Goal: Task Accomplishment & Management: Use online tool/utility

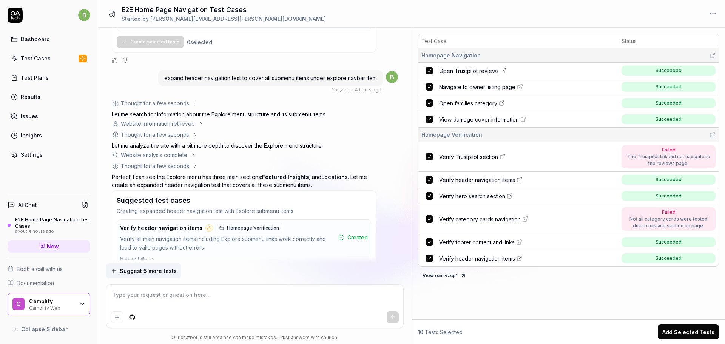
scroll to position [1143, 0]
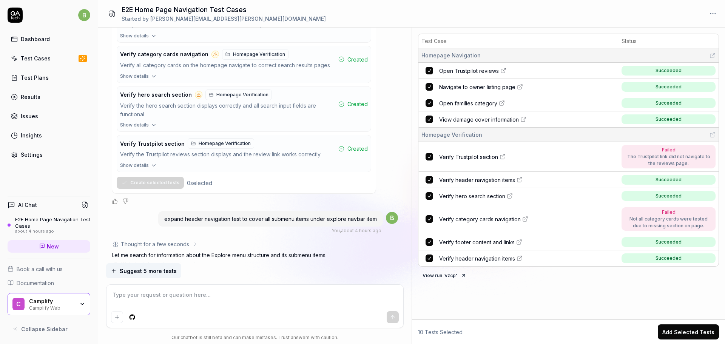
click at [38, 58] on div "Test Cases" at bounding box center [36, 58] width 30 height 8
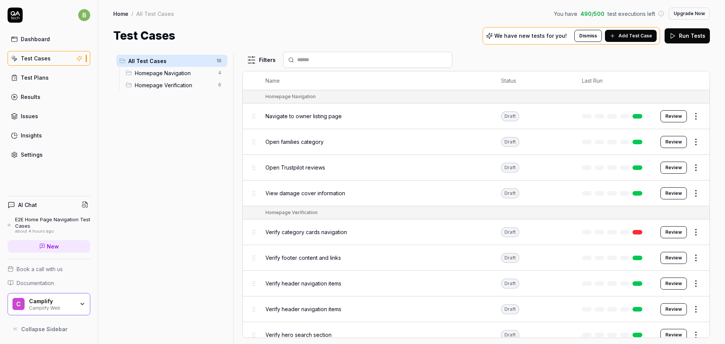
click at [158, 74] on span "Homepage Navigation" at bounding box center [174, 73] width 79 height 8
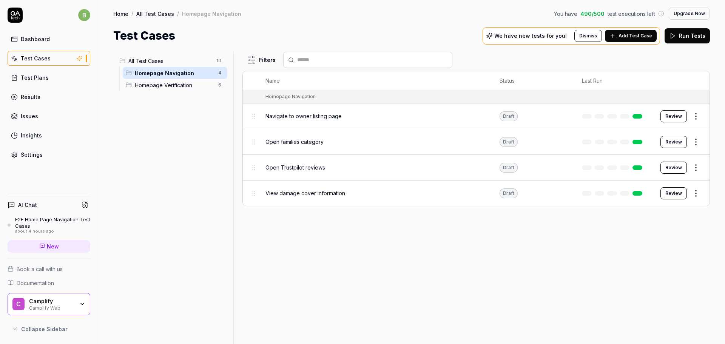
click at [151, 87] on span "Homepage Verification" at bounding box center [174, 85] width 79 height 8
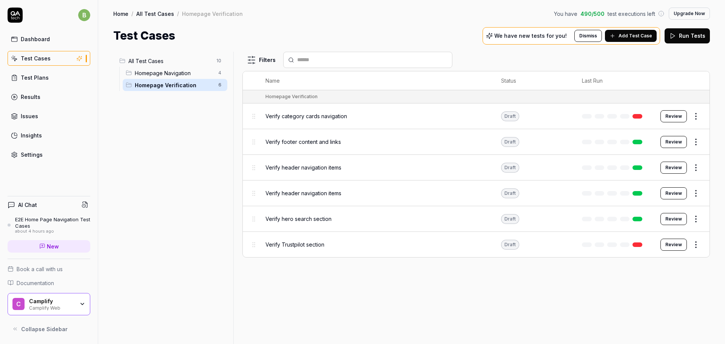
click at [314, 143] on span "Verify footer content and links" at bounding box center [302, 142] width 75 height 8
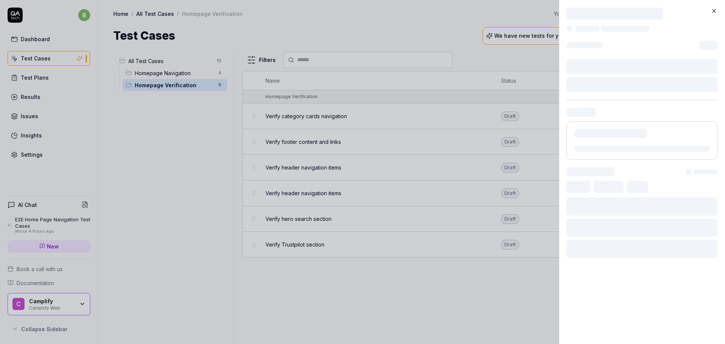
click at [672, 142] on div at bounding box center [641, 140] width 151 height 38
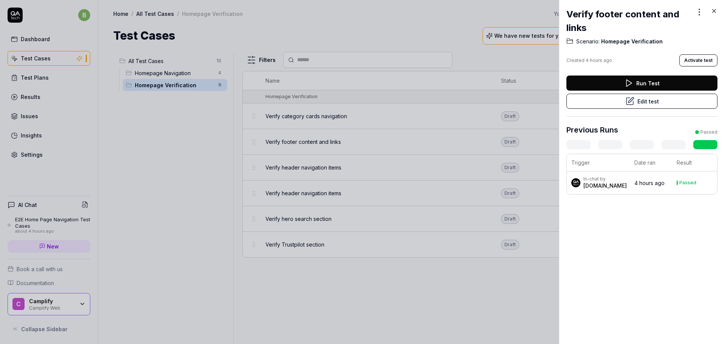
click at [650, 103] on button "Edit test" at bounding box center [641, 101] width 151 height 15
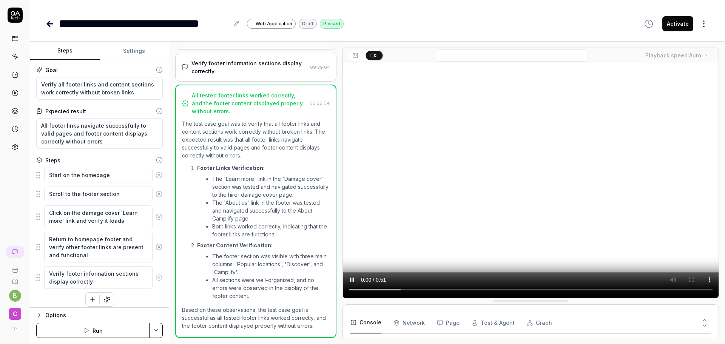
scroll to position [1545, 0]
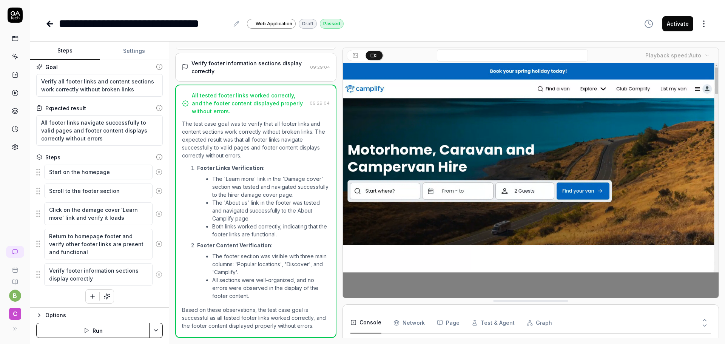
scroll to position [5, 0]
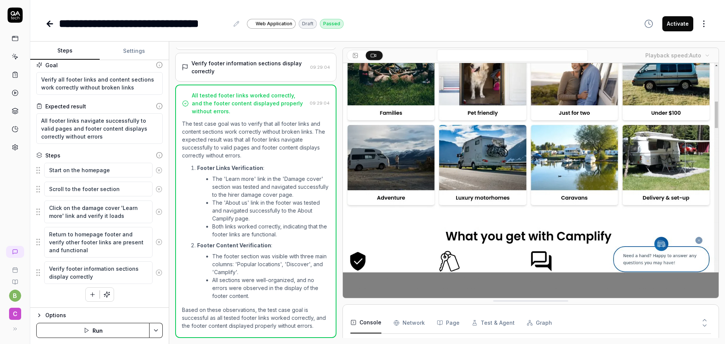
click at [38, 315] on icon "button" at bounding box center [39, 315] width 6 height 6
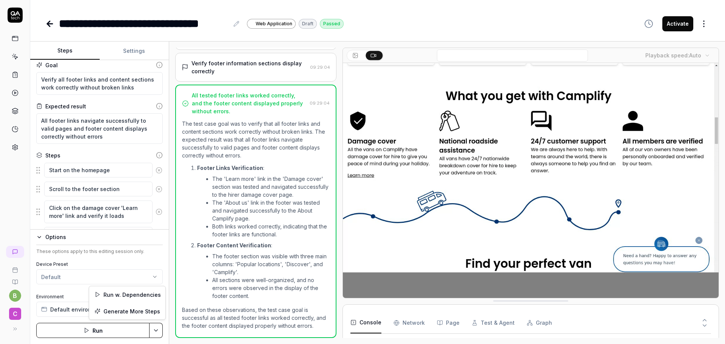
click at [159, 330] on html "**********" at bounding box center [362, 200] width 725 height 400
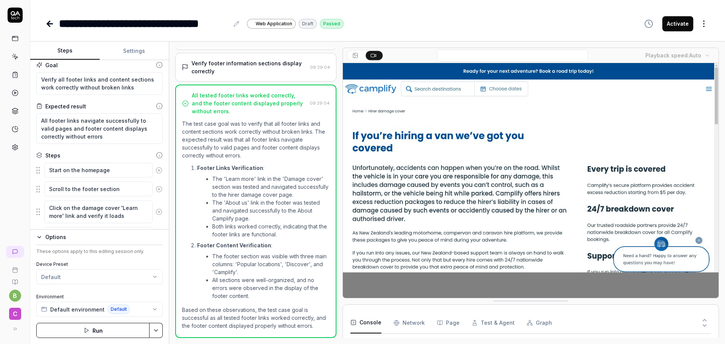
click at [396, 286] on html "**********" at bounding box center [362, 200] width 725 height 400
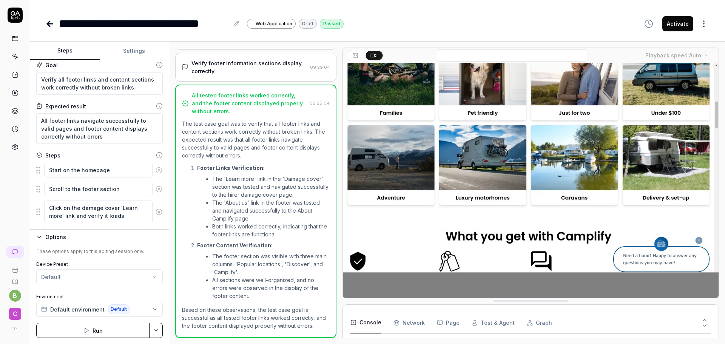
click at [132, 53] on button "Settings" at bounding box center [134, 51] width 69 height 18
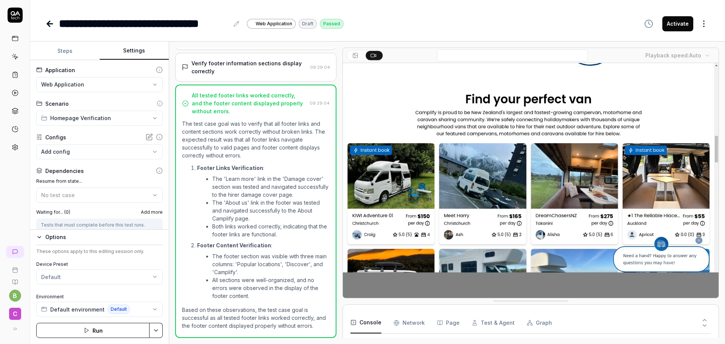
click at [64, 49] on button "Steps" at bounding box center [64, 51] width 69 height 18
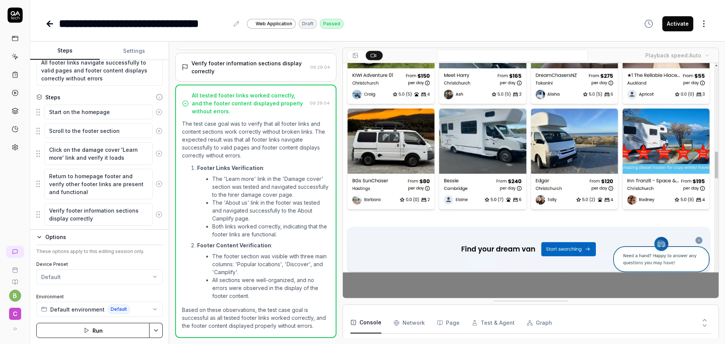
scroll to position [83, 0]
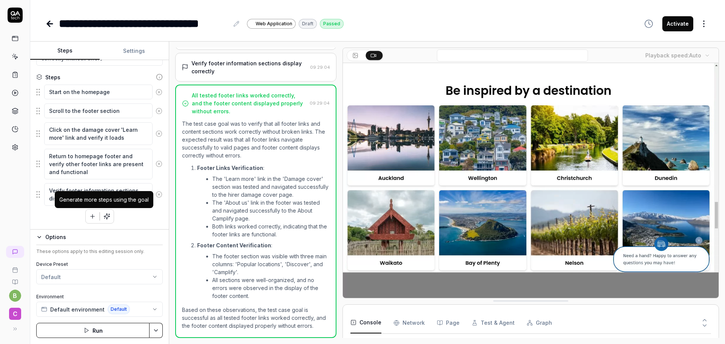
click at [106, 218] on icon "button" at bounding box center [106, 216] width 7 height 7
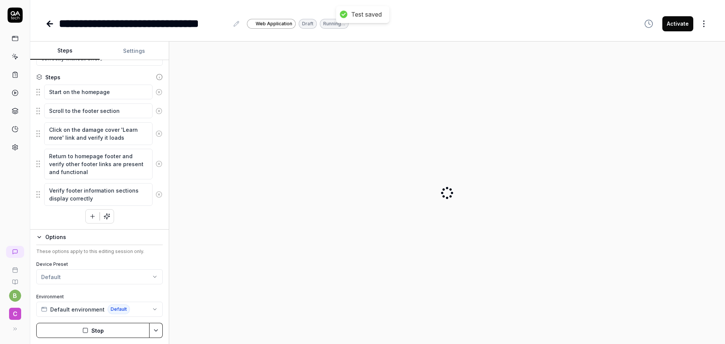
click at [697, 240] on div at bounding box center [446, 193] width 543 height 290
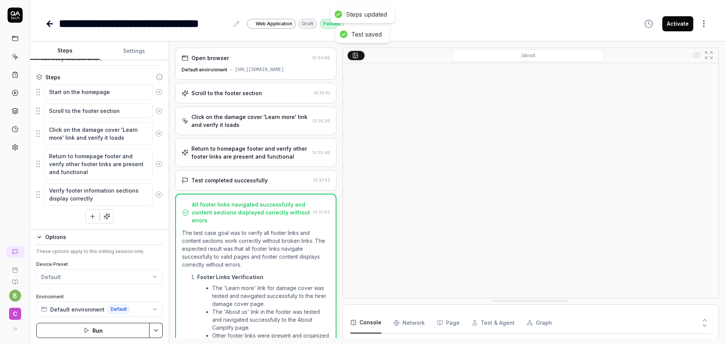
scroll to position [93, 0]
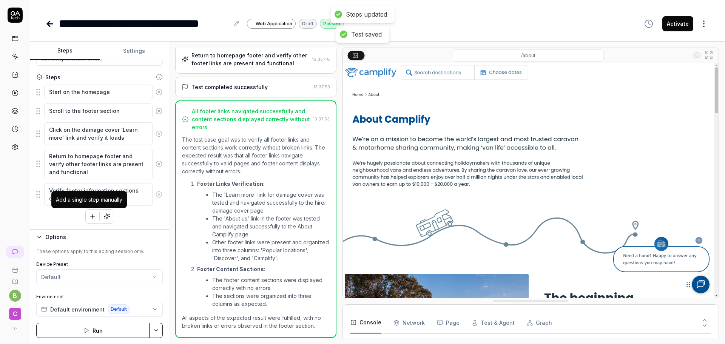
click at [86, 214] on button "button" at bounding box center [93, 216] width 14 height 14
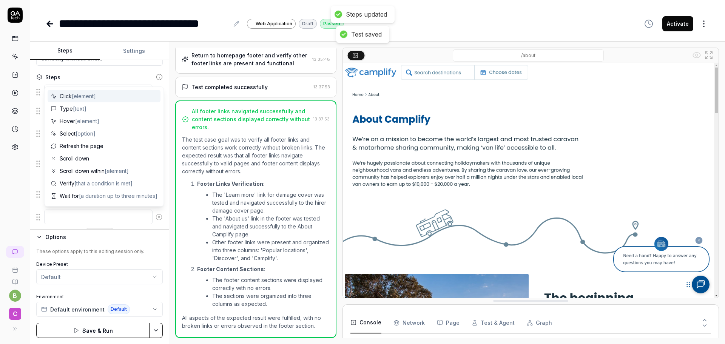
click at [267, 245] on li "Other footer links were present and organized into three columns: 'Popular loca…" at bounding box center [270, 250] width 117 height 24
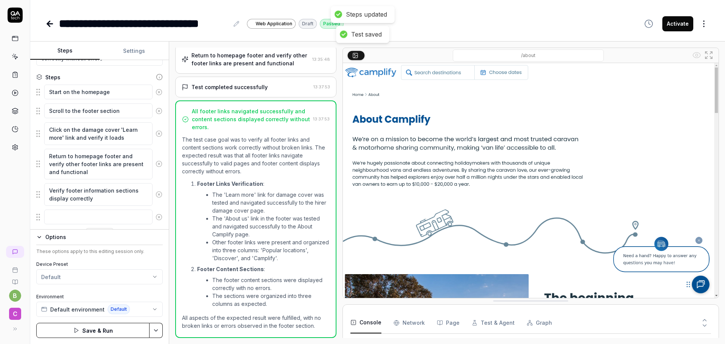
click at [159, 333] on html "**********" at bounding box center [362, 200] width 725 height 400
click at [222, 277] on html "**********" at bounding box center [362, 200] width 725 height 400
click at [14, 250] on icon at bounding box center [15, 252] width 6 height 6
type textarea "*"
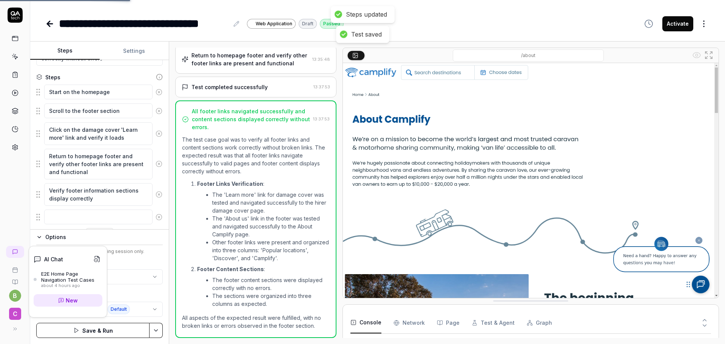
scroll to position [584, 0]
click at [68, 301] on span "New" at bounding box center [72, 300] width 12 height 8
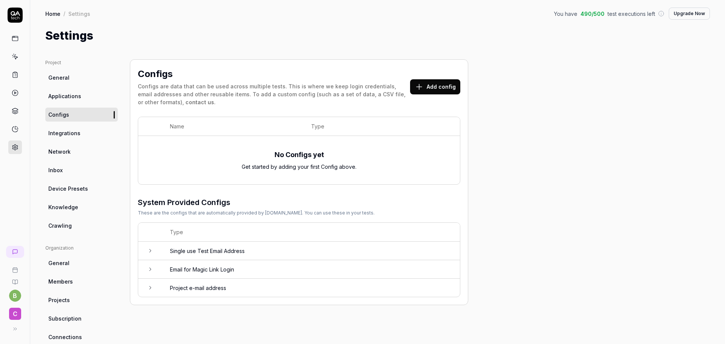
click at [51, 224] on span "Crawling" at bounding box center [59, 226] width 23 height 8
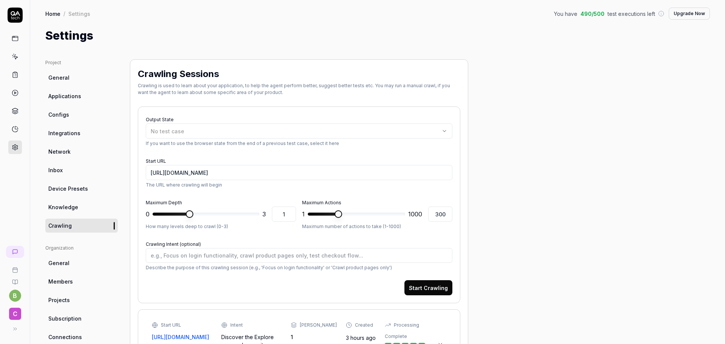
type textarea "*"
type input "3"
click at [259, 218] on span at bounding box center [256, 214] width 8 height 8
click at [603, 98] on div "Project General Applications Configs Integrations Network Inbox Device Presets …" at bounding box center [377, 286] width 664 height 455
type textarea "*"
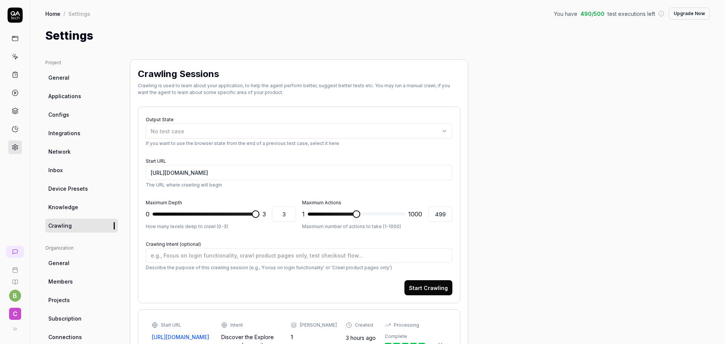
type input "500"
click at [356, 215] on span at bounding box center [356, 214] width 8 height 8
click at [487, 248] on div "Project General Applications Configs Integrations Network Inbox Device Presets …" at bounding box center [377, 286] width 664 height 455
click at [336, 281] on div "Start Crawling" at bounding box center [299, 287] width 306 height 15
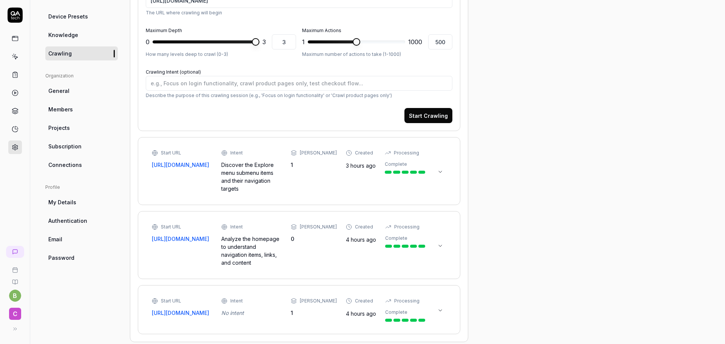
scroll to position [172, 0]
drag, startPoint x: 422, startPoint y: 115, endPoint x: 463, endPoint y: 132, distance: 44.6
click at [422, 115] on button "Start Crawling" at bounding box center [428, 115] width 48 height 15
click at [503, 119] on div "Project General Applications Configs Integrations Network Inbox Device Presets …" at bounding box center [377, 114] width 664 height 455
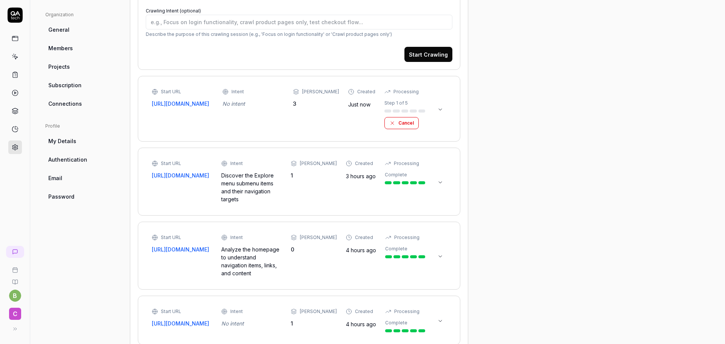
scroll to position [244, 0]
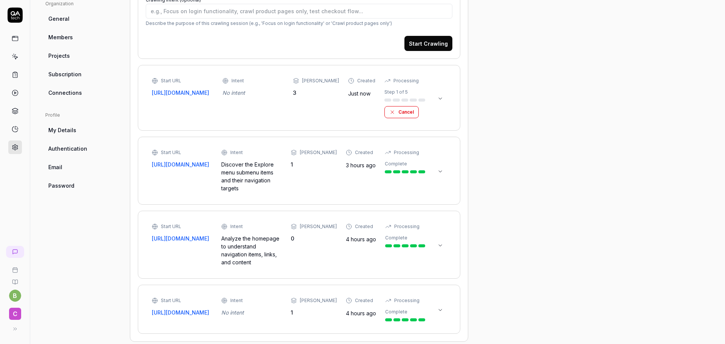
click at [442, 169] on icon at bounding box center [440, 171] width 6 height 6
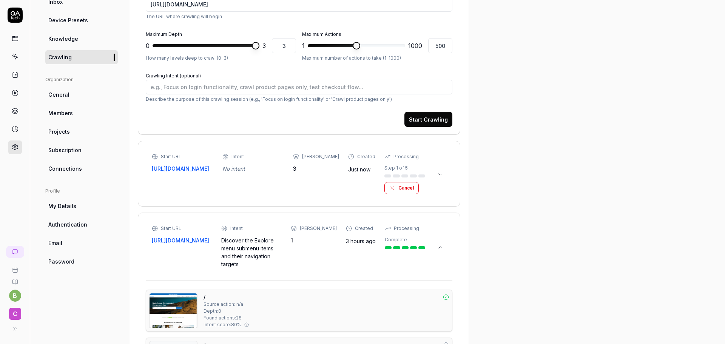
scroll to position [92, 0]
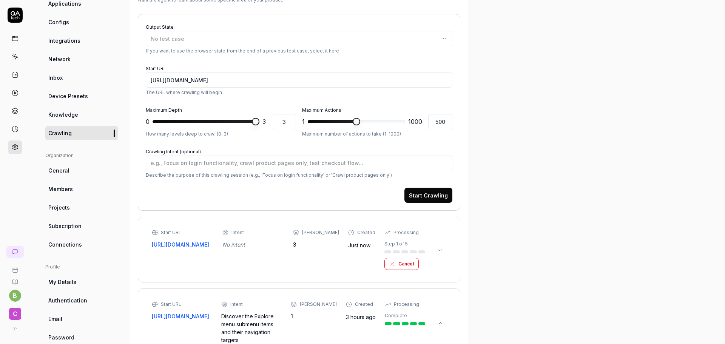
click at [67, 169] on span "General" at bounding box center [58, 170] width 21 height 8
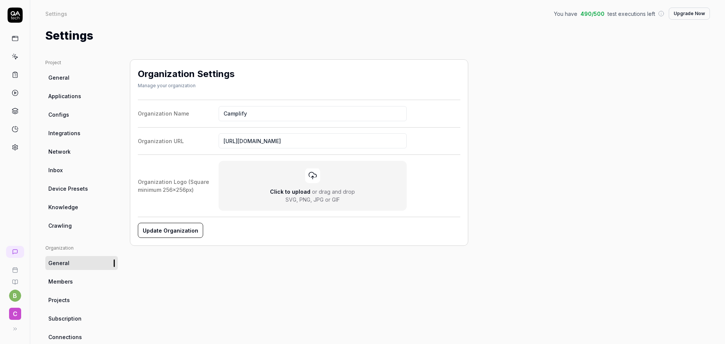
click at [64, 281] on span "Members" at bounding box center [60, 281] width 25 height 8
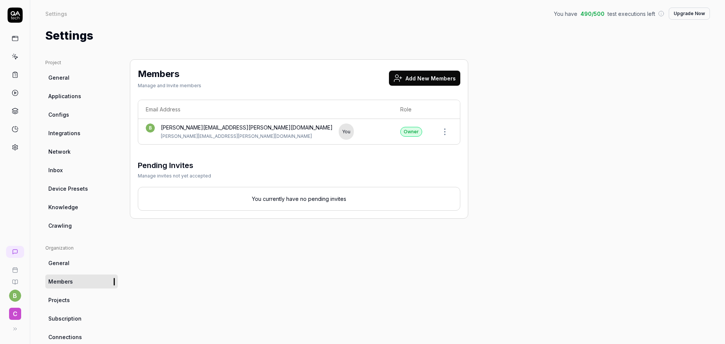
click at [67, 303] on span "Projects" at bounding box center [59, 300] width 22 height 8
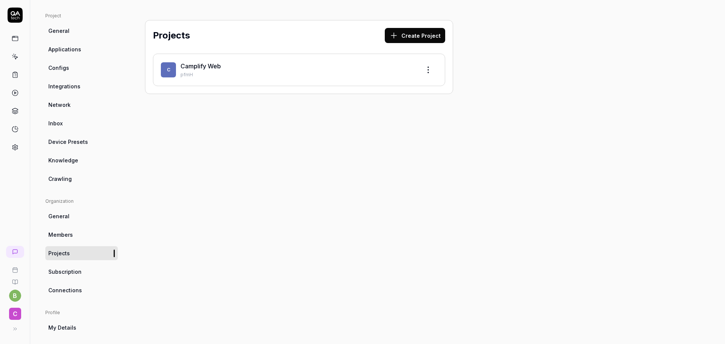
scroll to position [56, 0]
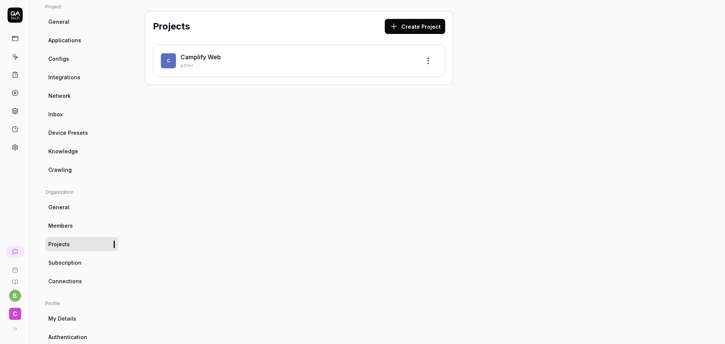
click at [62, 262] on span "Subscription" at bounding box center [64, 263] width 33 height 8
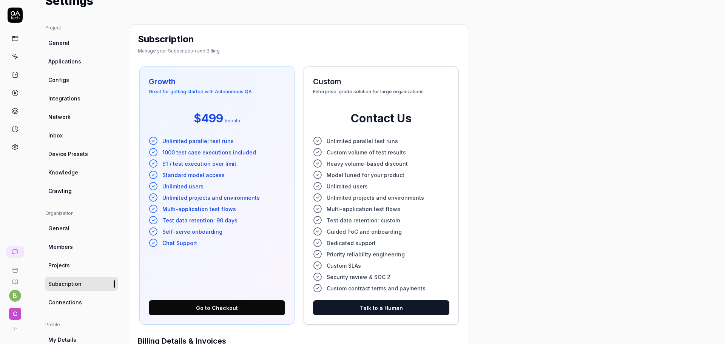
scroll to position [151, 0]
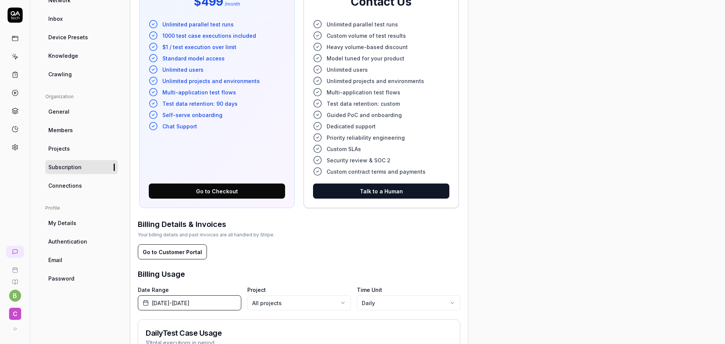
click at [67, 188] on span "Connections" at bounding box center [65, 186] width 34 height 8
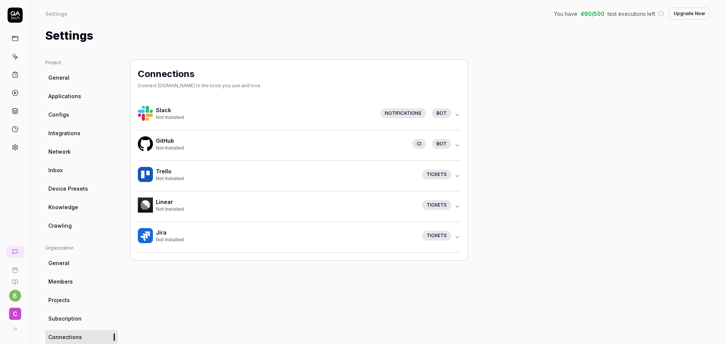
click at [404, 113] on div "Notifications" at bounding box center [403, 113] width 46 height 10
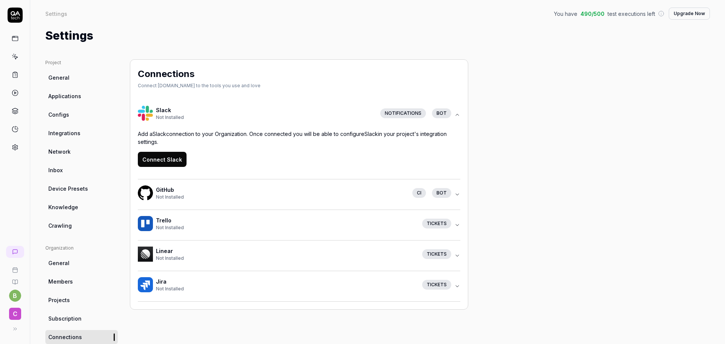
click at [458, 115] on icon "button" at bounding box center [457, 115] width 3 height 2
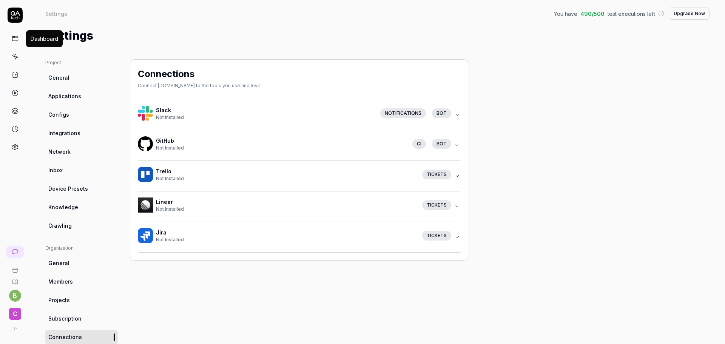
click at [15, 39] on icon at bounding box center [15, 38] width 7 height 7
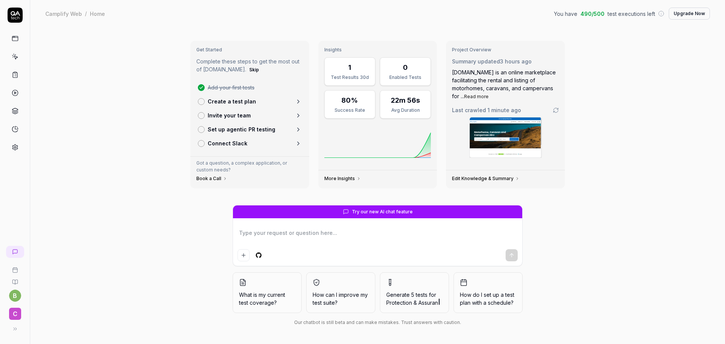
type textarea "*"
click at [229, 104] on p "Create a test plan" at bounding box center [232, 101] width 48 height 8
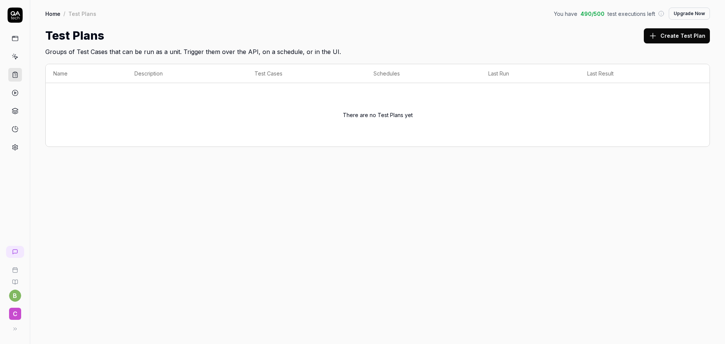
click at [693, 37] on button "Create Test Plan" at bounding box center [676, 35] width 66 height 15
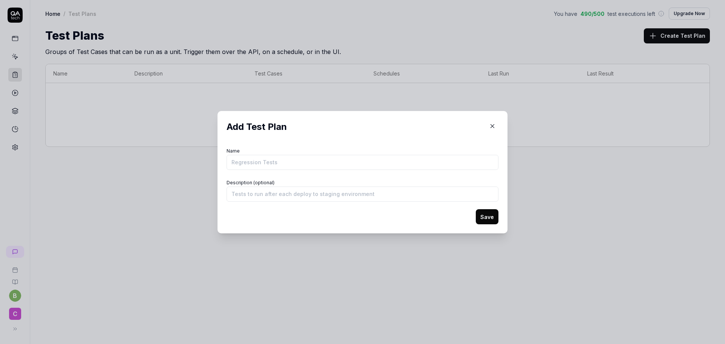
click at [286, 162] on input "Name" at bounding box center [362, 162] width 272 height 15
type input "Prod Sanity Test"
click at [486, 215] on button "Save" at bounding box center [487, 216] width 23 height 15
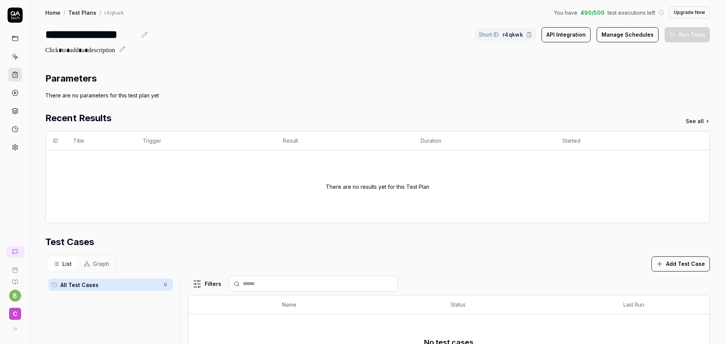
scroll to position [2, 0]
click at [624, 43] on h2 at bounding box center [377, 49] width 664 height 12
click at [627, 39] on button "Manage Schedules" at bounding box center [627, 34] width 62 height 15
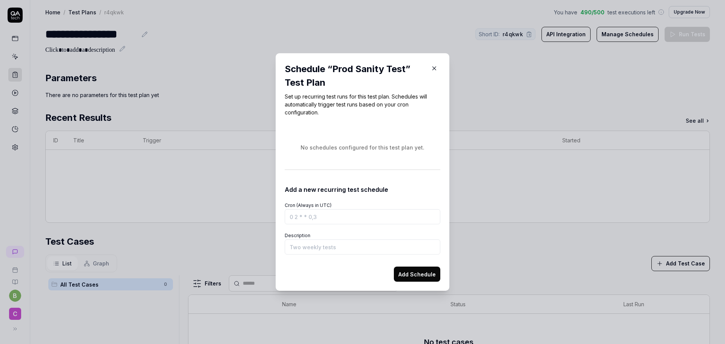
click at [351, 152] on div "No schedules configured for this test plan yet." at bounding box center [362, 147] width 155 height 32
click at [346, 221] on input "Cron (Always in UTC)" at bounding box center [362, 216] width 155 height 15
click at [329, 250] on input "Description" at bounding box center [362, 246] width 155 height 15
click at [328, 138] on div "No schedules configured for this test plan yet." at bounding box center [362, 147] width 155 height 32
click at [341, 224] on input "Cron (Always in UTC)" at bounding box center [362, 216] width 155 height 15
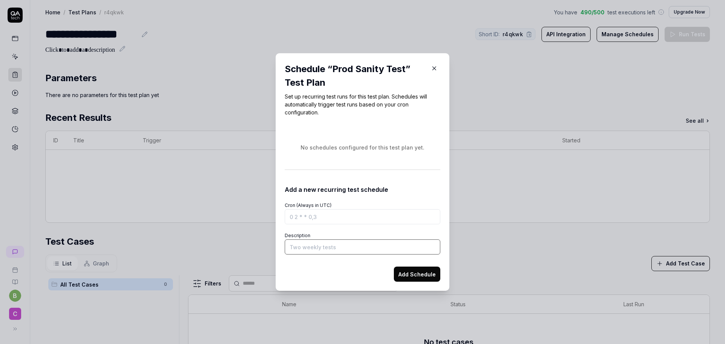
click at [321, 252] on input "Description" at bounding box center [362, 246] width 155 height 15
click at [308, 225] on form "Cron (Always in UTC) Description Add Schedule" at bounding box center [362, 238] width 155 height 88
click at [308, 219] on input "Cron (Always in UTC)" at bounding box center [362, 216] width 155 height 15
paste input "0 19 * * *"
type input "0 19 * * *"
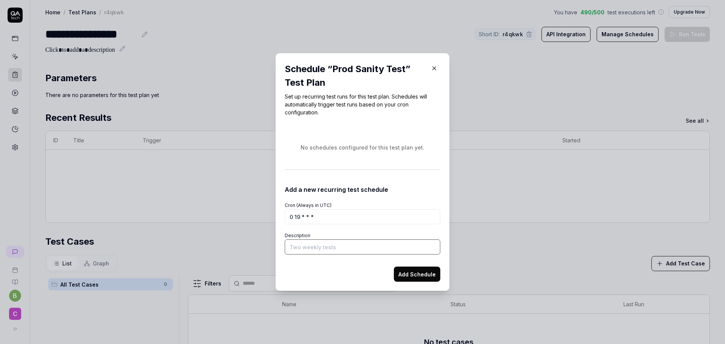
click at [295, 247] on input "Description" at bounding box center [362, 246] width 155 height 15
type input "Daily 5 AM AU time"
click at [418, 278] on button "Add Schedule" at bounding box center [417, 273] width 46 height 15
click at [431, 68] on icon "button" at bounding box center [434, 67] width 7 height 7
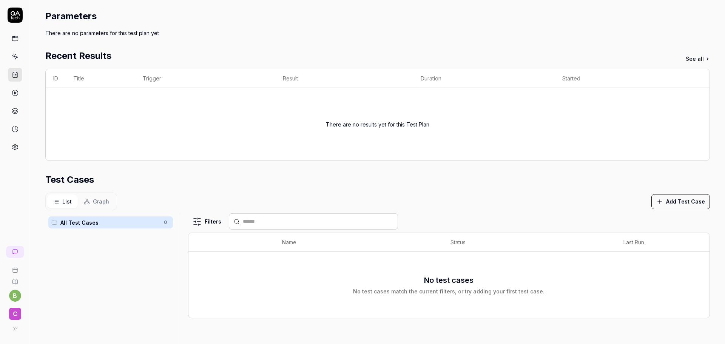
scroll to position [67, 0]
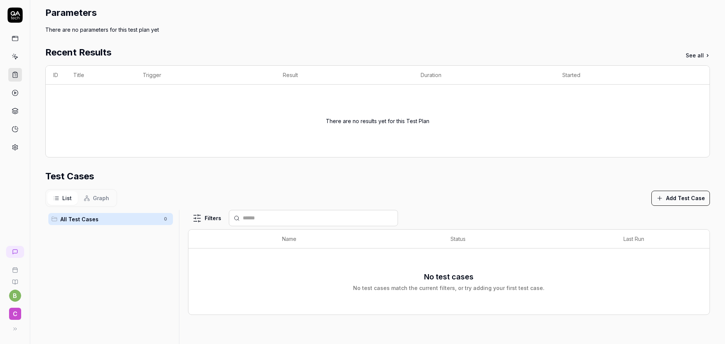
click at [132, 218] on span "All Test Cases" at bounding box center [109, 219] width 99 height 8
click at [688, 199] on button "Add Test Case" at bounding box center [680, 198] width 58 height 15
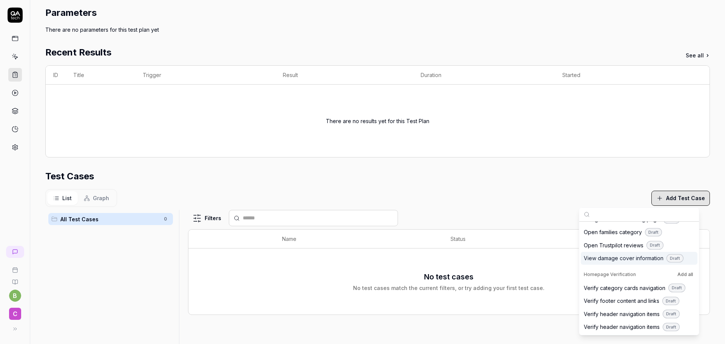
scroll to position [50, 0]
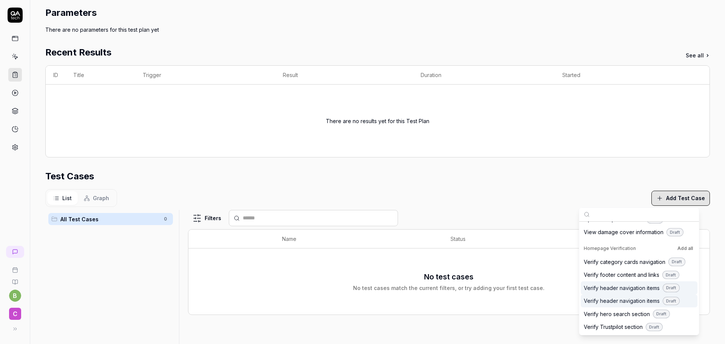
click at [14, 12] on icon at bounding box center [15, 13] width 9 height 5
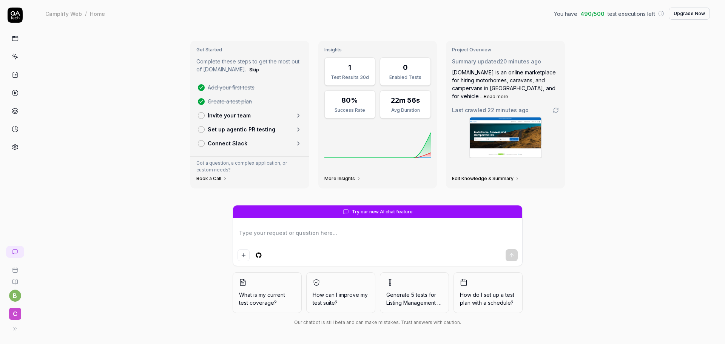
click at [62, 96] on div "Get Started Complete these steps to get the most out of QA.tech. Skip Add your …" at bounding box center [377, 185] width 694 height 317
click at [16, 294] on html "b C Camplify Web / Home You have 490 / 500 test executions left Upgrade Now Cam…" at bounding box center [362, 200] width 725 height 400
click at [15, 313] on html "b C Camplify Web / Home You have 490 / 500 test executions left Upgrade Now Cam…" at bounding box center [362, 200] width 725 height 400
click at [15, 313] on span "C" at bounding box center [15, 314] width 12 height 12
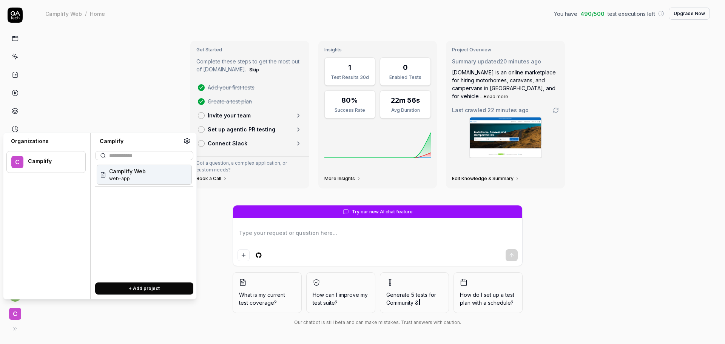
click at [142, 173] on span "Camplify Web" at bounding box center [127, 171] width 37 height 8
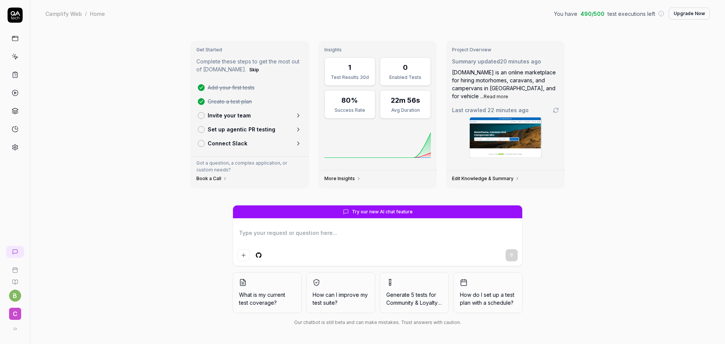
click at [21, 315] on div "C" at bounding box center [15, 313] width 24 height 15
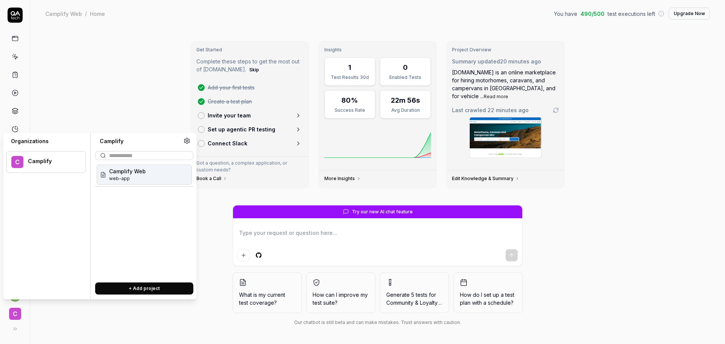
click at [121, 285] on button "+ Add project" at bounding box center [144, 288] width 98 height 12
type textarea "*"
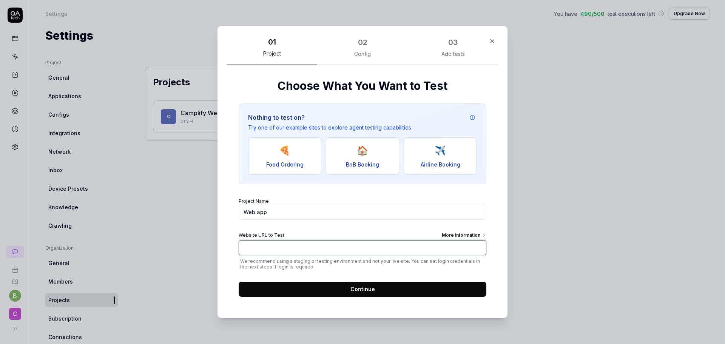
click at [249, 246] on input "Website URL to Test More Information" at bounding box center [363, 247] width 248 height 15
paste input "[URL][DOMAIN_NAME]"
type input "[URL][DOMAIN_NAME]"
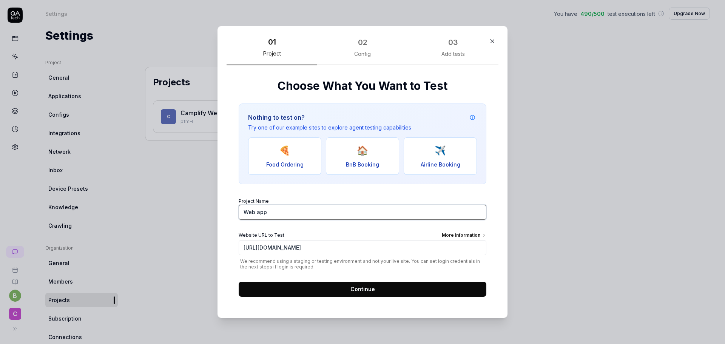
click at [257, 212] on input "Web app" at bounding box center [363, 212] width 248 height 15
drag, startPoint x: 256, startPoint y: 213, endPoint x: 205, endPoint y: 207, distance: 51.6
click at [205, 208] on div "​ 01 Project 02 Config 03 Add tests Choose What You Want to Test Nothing to tes…" at bounding box center [362, 172] width 320 height 310
click at [290, 211] on input "Camplifypp" at bounding box center [363, 212] width 248 height 15
type input "Camplify-AU"
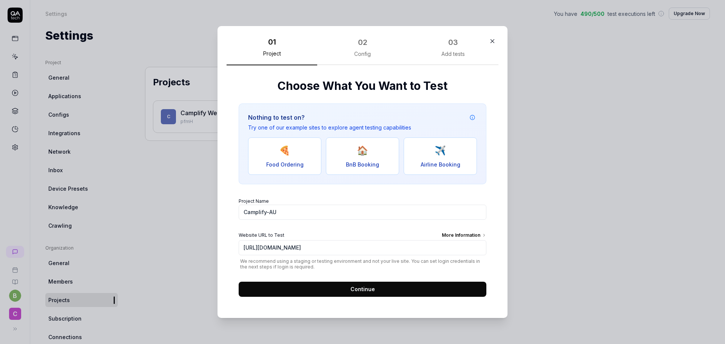
click at [352, 289] on span "Continue" at bounding box center [362, 289] width 25 height 8
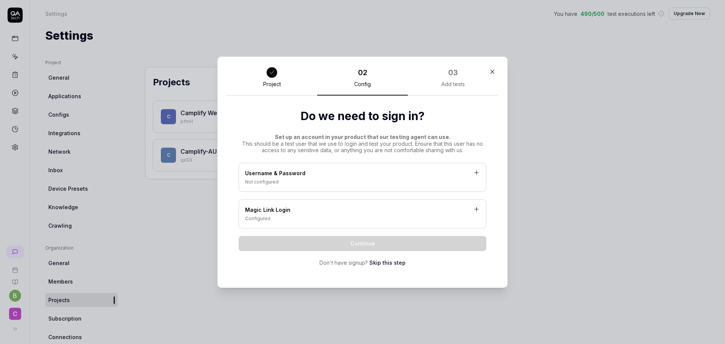
click at [392, 263] on link "Skip this step" at bounding box center [387, 263] width 36 height 8
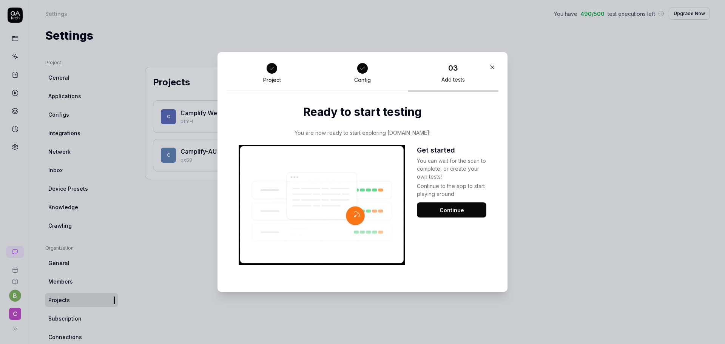
drag, startPoint x: 460, startPoint y: 212, endPoint x: 535, endPoint y: 220, distance: 75.2
click at [460, 211] on button "Continue" at bounding box center [451, 209] width 69 height 15
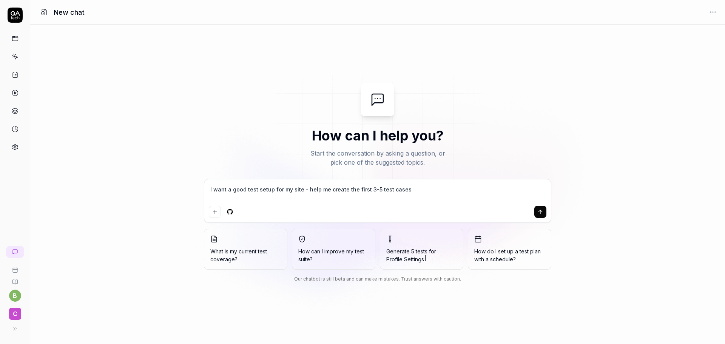
click at [279, 201] on textarea "I want a good test setup for my site - help me create the first 3-5 test cases" at bounding box center [377, 193] width 337 height 19
click at [287, 195] on textarea "I want a good test setup for my site - help me create the first 3-5 test cases" at bounding box center [377, 193] width 337 height 19
drag, startPoint x: 409, startPoint y: 190, endPoint x: 163, endPoint y: 151, distance: 249.1
click at [163, 151] on div "How can I help you? Start the conversation by asking a question, or pick one of…" at bounding box center [377, 184] width 694 height 202
type textarea "*"
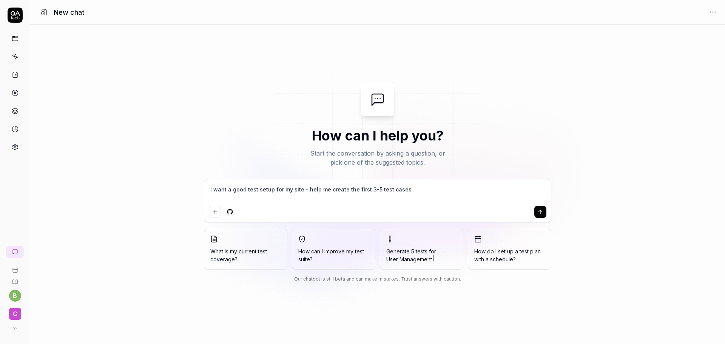
type textarea "F"
type textarea "*"
type textarea "Fr"
type textarea "*"
type textarea "F"
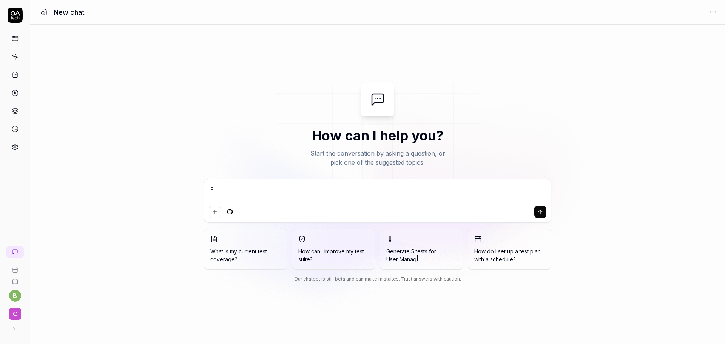
type textarea "*"
type textarea "Fo"
type textarea "*"
type textarea "For"
type textarea "*"
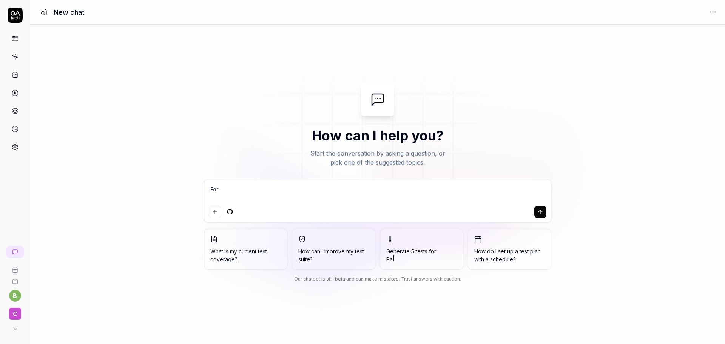
type textarea "For"
type textarea "*"
type textarea "For A"
type textarea "*"
type textarea "For AU"
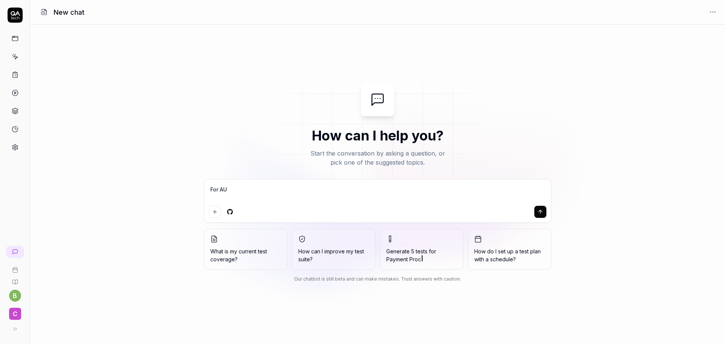
type textarea "*"
type textarea "For AU"
type textarea "*"
type textarea "For AU p"
type textarea "*"
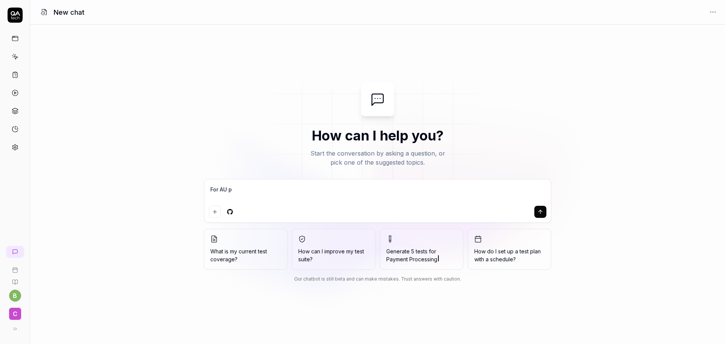
type textarea "For AU pr"
type textarea "*"
type textarea "For AU pro"
type textarea "*"
type textarea "For AU proj"
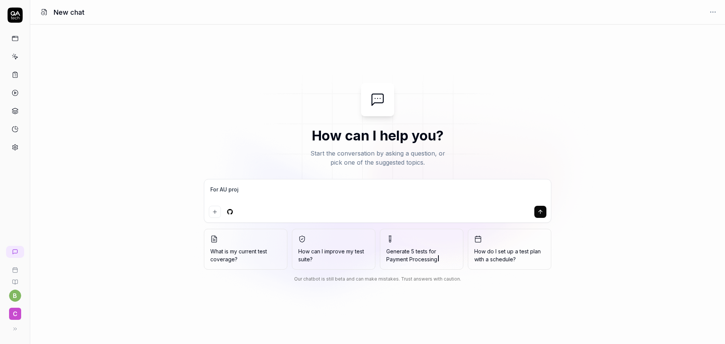
type textarea "*"
type textarea "For AU proje"
type textarea "*"
type textarea "For AU projec"
type textarea "*"
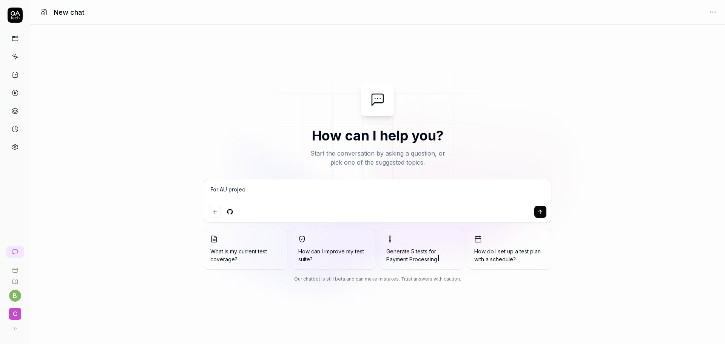
type textarea "For AU project"
type textarea "*"
type textarea "For AU project,"
type textarea "*"
type textarea "For AU project,"
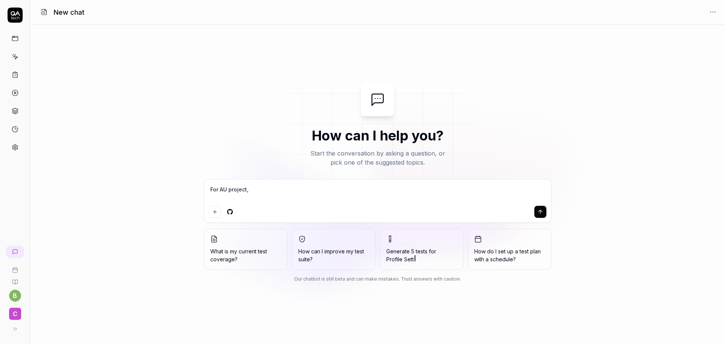
type textarea "*"
type textarea "For AU project, w"
type textarea "*"
type textarea "For AU project, wr"
type textarea "*"
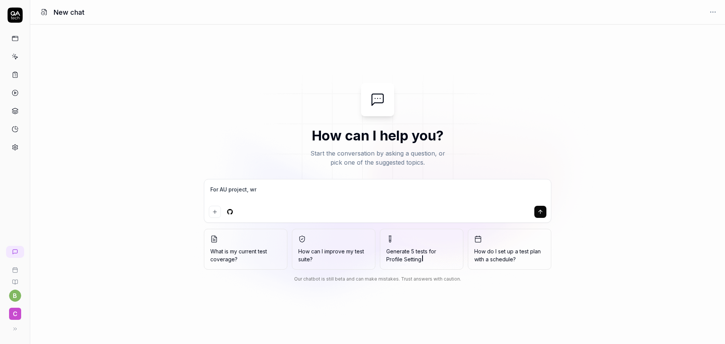
type textarea "For AU project, wri"
type textarea "*"
type textarea "For AU project, writ"
type textarea "*"
type textarea "For AU project, write"
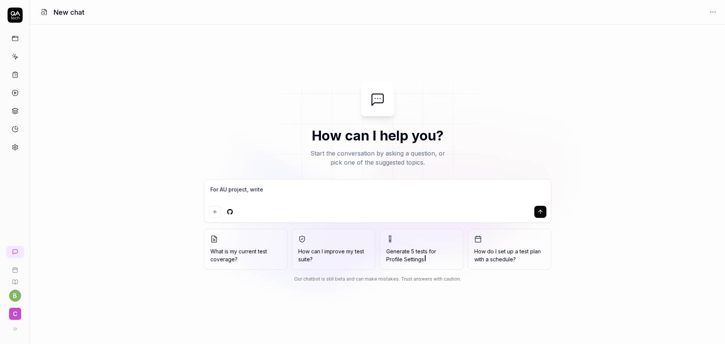
type textarea "*"
type textarea "For AU project, write"
type textarea "*"
type textarea "For AU project, write a"
type textarea "*"
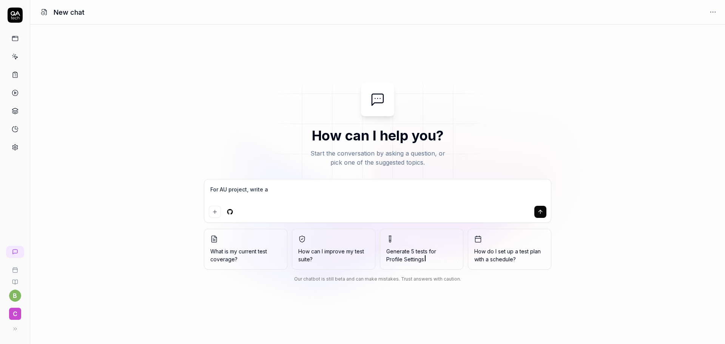
type textarea "For AU project, write a"
type textarea "*"
type textarea "For AU project, write a c"
type textarea "*"
type textarea "For AU project, write a co"
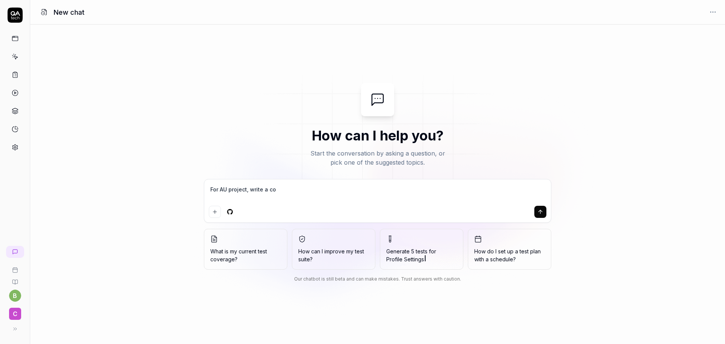
type textarea "*"
type textarea "For AU project, write a com"
type textarea "*"
type textarea "For AU project, write a comp"
type textarea "*"
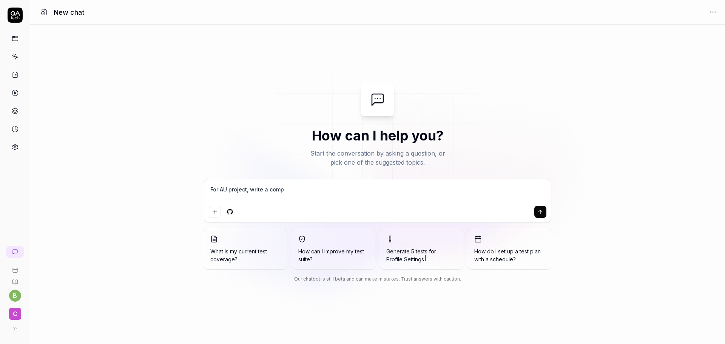
type textarea "For AU project, write a compr"
type textarea "*"
type textarea "For AU project, write a compre"
type textarea "*"
type textarea "For AU project, write a compreh"
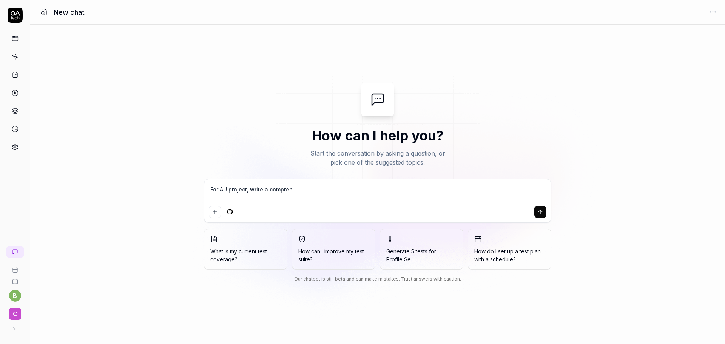
type textarea "*"
type textarea "For AU project, write a comprehe"
type textarea "*"
type textarea "For AU project, write a comprehen"
type textarea "*"
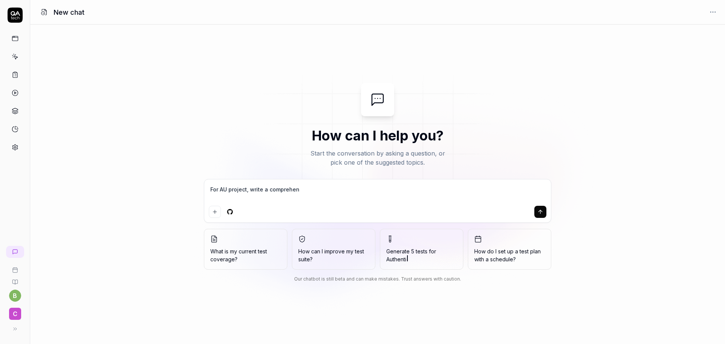
type textarea "For AU project, write a comprehens"
type textarea "*"
type textarea "For AU project, write a comprehensi"
type textarea "*"
type textarea "For AU project, write a comprehensiv"
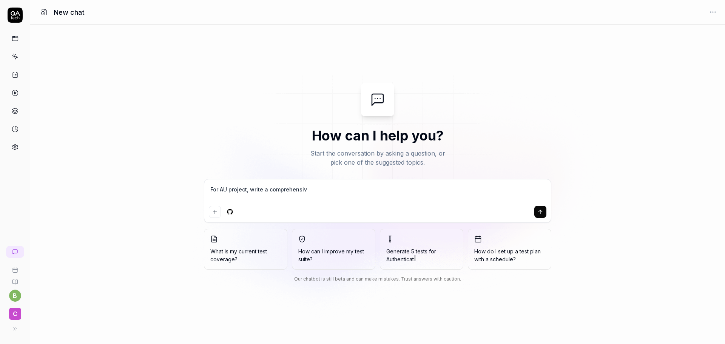
type textarea "*"
type textarea "For AU project, write a comprehensive"
type textarea "*"
type textarea "For AU project, write a comprehensive"
type textarea "*"
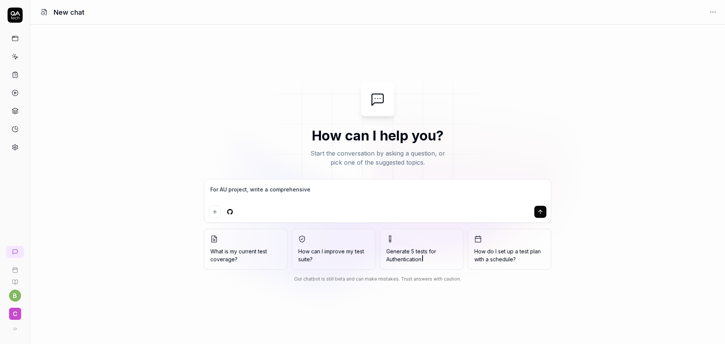
type textarea "For AU project, write a comprehensive t"
type textarea "*"
type textarea "For AU project, write a comprehensive te"
type textarea "*"
type textarea "For AU project, write a comprehensive tes"
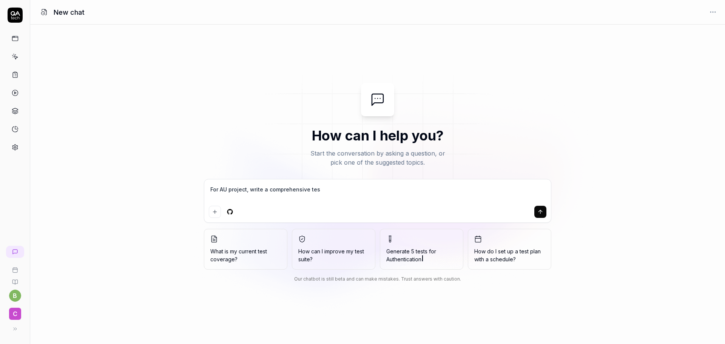
type textarea "*"
type textarea "For AU project, write a comprehensive test"
type textarea "*"
type textarea "For AU project, write a comprehensive test"
type textarea "*"
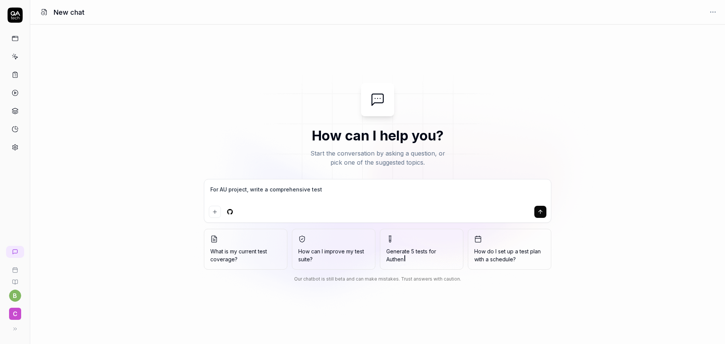
type textarea "For AU project, write a comprehensive test t"
type textarea "*"
type textarea "For AU project, write a comprehensive test to"
type textarea "*"
type textarea "For AU project, write a comprehensive test to"
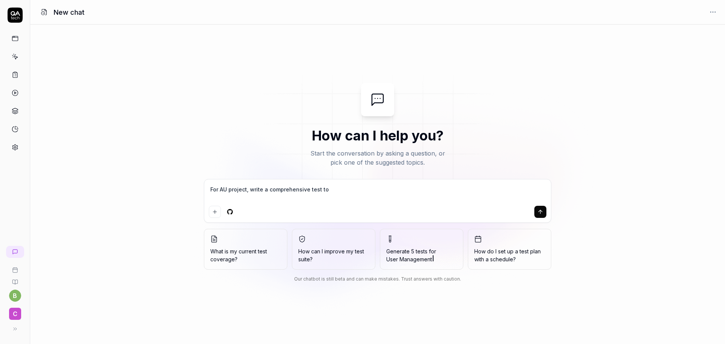
type textarea "*"
type textarea "For AU project, write a comprehensive test to c"
type textarea "*"
type textarea "For AU project, write a comprehensive test to co"
type textarea "*"
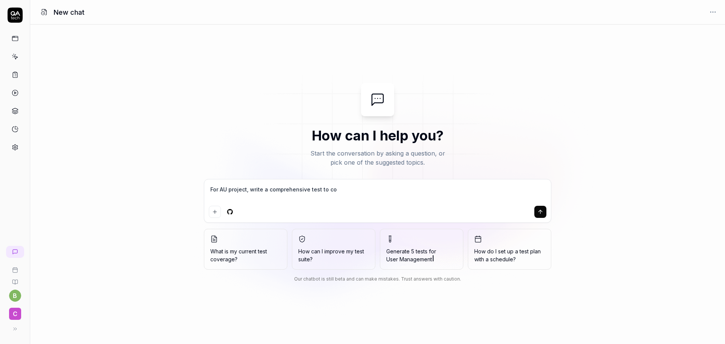
type textarea "For AU project, write a comprehensive test to cov"
type textarea "*"
type textarea "For AU project, write a comprehensive test to cove"
type textarea "*"
type textarea "For AU project, write a comprehensive test to cover"
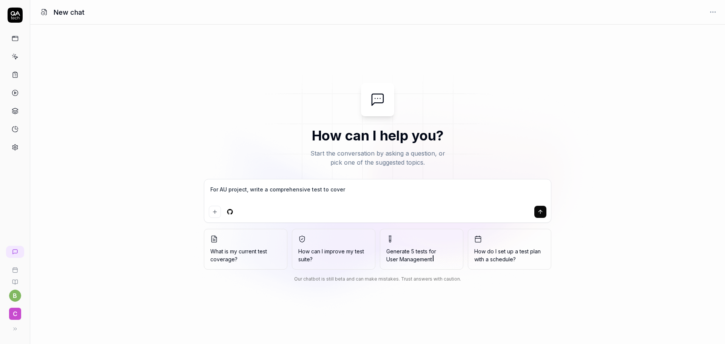
type textarea "*"
type textarea "For AU project, write a comprehensive test to cover"
type textarea "*"
type textarea "For AU project, write a comprehensive test to cover t"
type textarea "*"
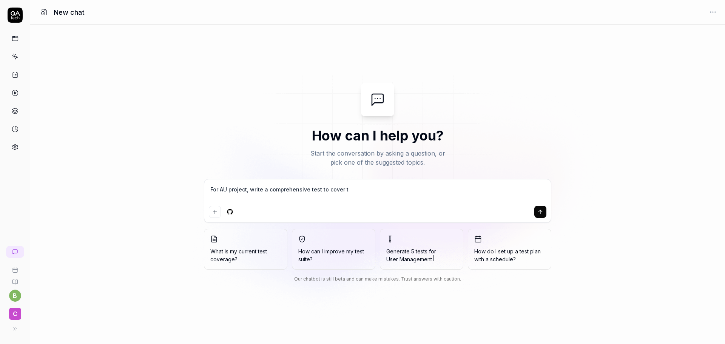
type textarea "For AU project, write a comprehensive test to cover th"
type textarea "*"
type textarea "For AU project, write a comprehensive test to cover the"
type textarea "*"
type textarea "For AU project, write a comprehensive test to cover the"
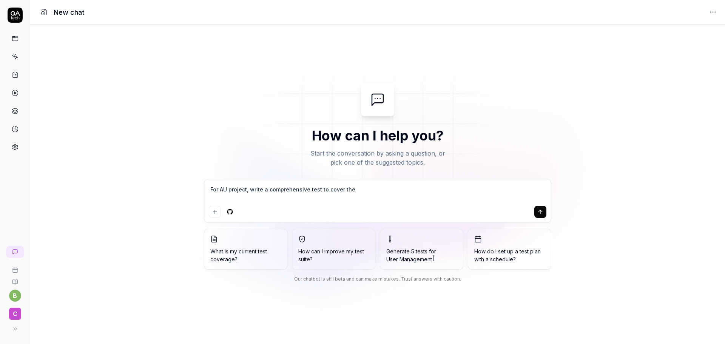
type textarea "*"
type textarea "For AU project, write a comprehensive test to cover the f"
type textarea "*"
type textarea "For AU project, write a comprehensive test to cover the fo"
type textarea "*"
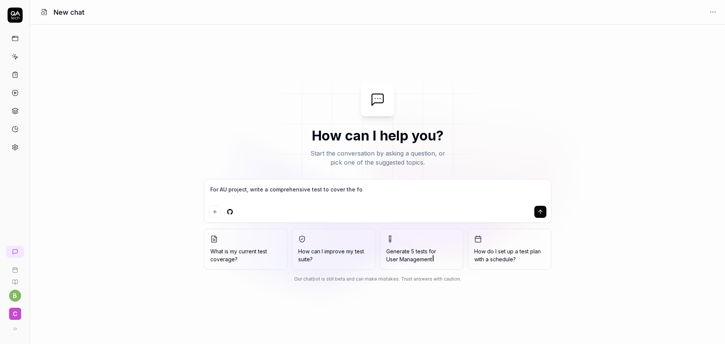
type textarea "For AU project, write a comprehensive test to cover the fol"
type textarea "*"
type textarea "For AU project, write a comprehensive test to cover the foll"
type textarea "*"
type textarea "For AU project, write a comprehensive test to cover the follo"
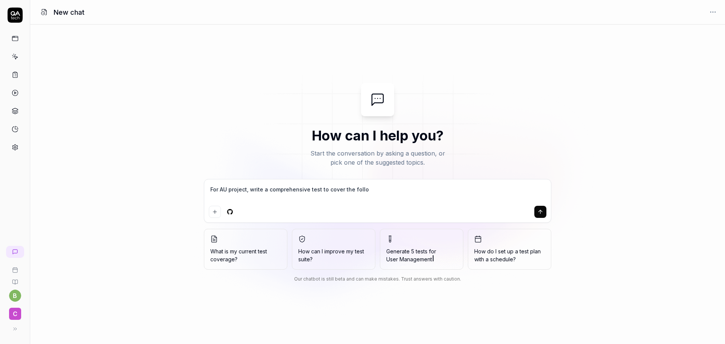
type textarea "*"
type textarea "For AU project, write a comprehensive test to cover the follow"
type textarea "*"
type textarea "For AU project, write a comprehensive test to cover the followi"
type textarea "*"
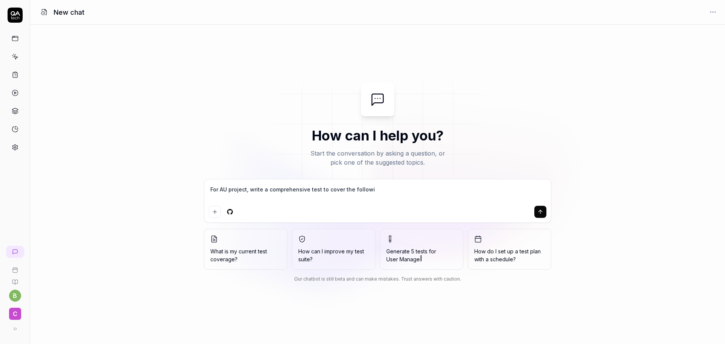
type textarea "For AU project, write a comprehensive test to cover the followin"
type textarea "*"
type textarea "For AU project, write a comprehensive test to cover the following"
type textarea "*"
type textarea "For AU project, write a comprehensive test to cover the following:"
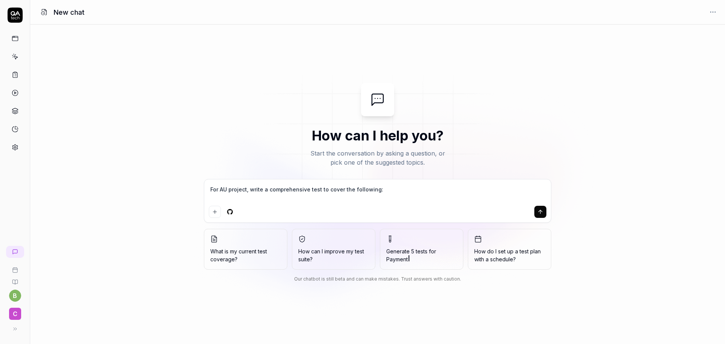
type textarea "*"
type textarea "For AU project, write a comprehensive test to cover the following:"
type textarea "*"
type textarea "For AU project, write a comprehensive test to cover the following: 1"
type textarea "*"
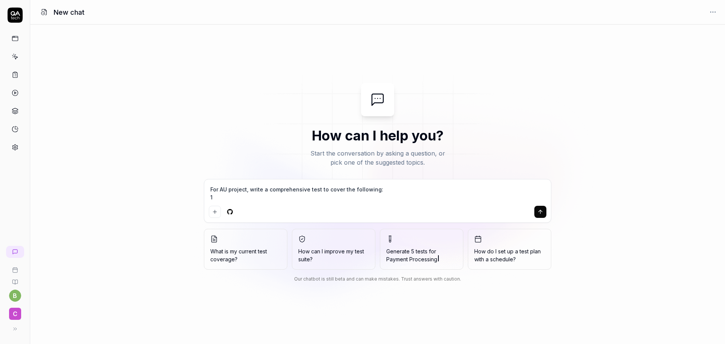
type textarea "For AU project, write a comprehensive test to cover the following: 1."
type textarea "*"
type textarea "For AU project, write a comprehensive test to cover the following: 1."
type textarea "*"
type textarea "For AU project, write a comprehensive test to cover the following: 1. N"
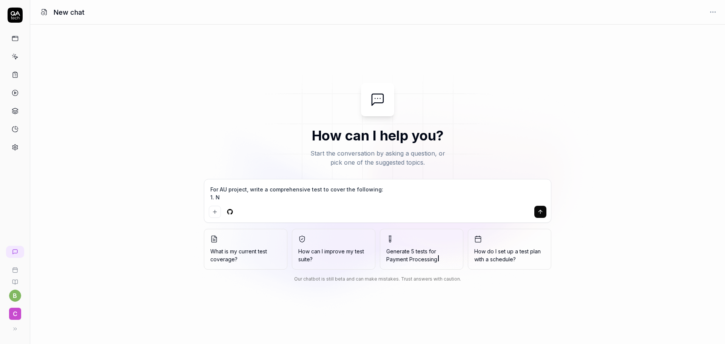
type textarea "*"
type textarea "For AU project, write a comprehensive test to cover the following: 1. Na"
type textarea "*"
type textarea "For AU project, write a comprehensive test to cover the following: 1. N"
type textarea "*"
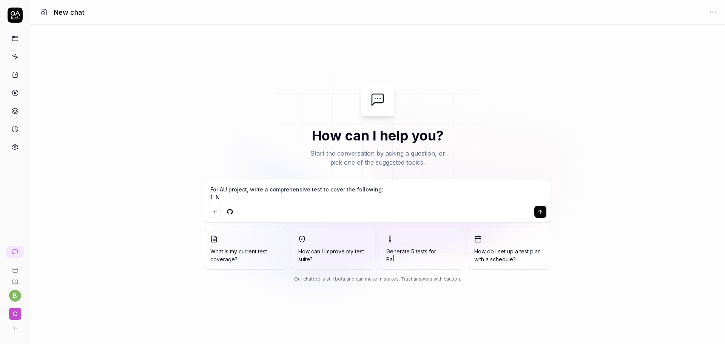
type textarea "For AU project, write a comprehensive test to cover the following: 1."
type textarea "*"
type textarea "For AU project, write a comprehensive test to cover the following: 1."
type textarea "*"
type textarea "For AU project, write a comprehensive test to cover the following: 1."
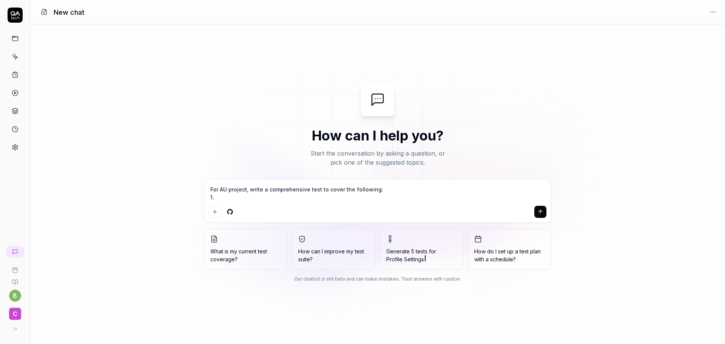
type textarea "*"
type textarea "For AU project, write a comprehensive test to cover the following: 1. H"
type textarea "*"
type textarea "For AU project, write a comprehensive test to cover the following: 1. Ho"
type textarea "*"
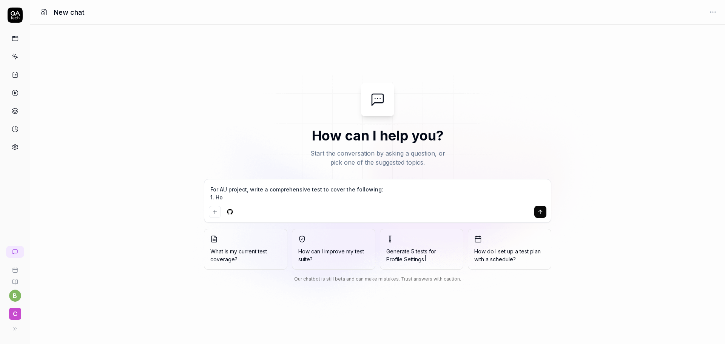
type textarea "For AU project, write a comprehensive test to cover the following: 1. Hom"
type textarea "*"
type textarea "For AU project, write a comprehensive test to cover the following: 1. Home"
type textarea "*"
type textarea "For AU project, write a comprehensive test to cover the following: 1. Home"
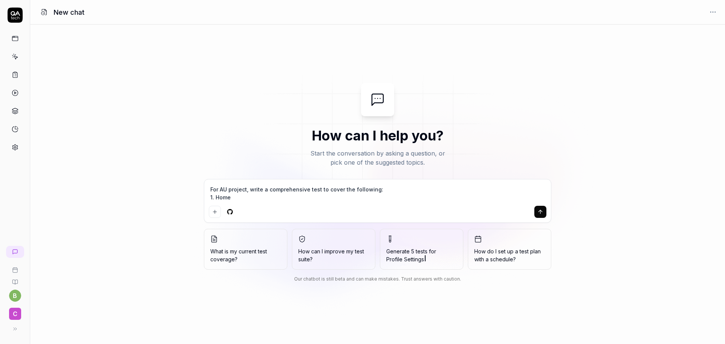
type textarea "*"
type textarea "For AU project, write a comprehensive test to cover the following: 1. Home p"
type textarea "*"
type textarea "For AU project, write a comprehensive test to cover the following: 1. Home pa"
type textarea "*"
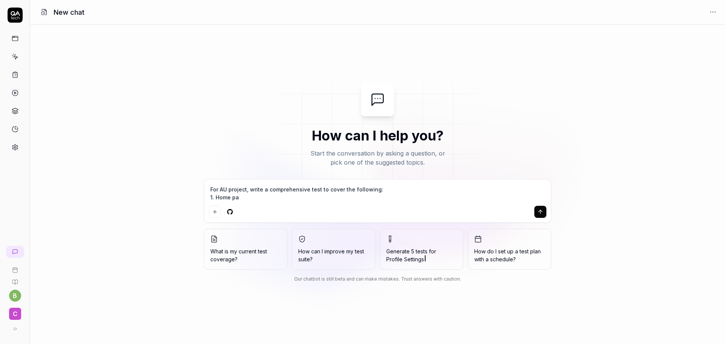
type textarea "For AU project, write a comprehensive test to cover the following: 1. Home pag"
type textarea "*"
type textarea "For AU project, write a comprehensive test to cover the following: 1. Home page"
type textarea "*"
type textarea "For AU project, write a comprehensive test to cover the following: 1. Home page"
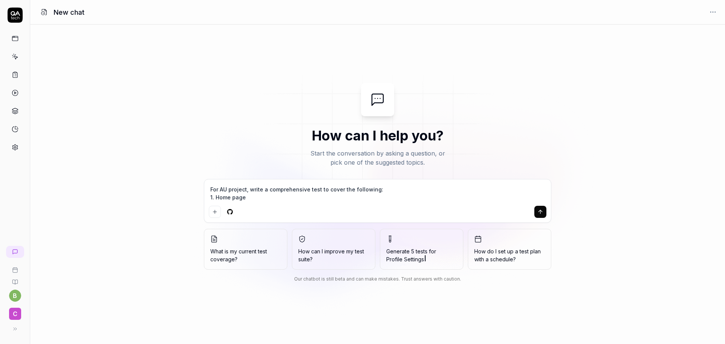
type textarea "*"
type textarea "For AU project, write a comprehensive test to cover the following: 1. Home page…"
type textarea "*"
type textarea "For AU project, write a comprehensive test to cover the following: 1. Home page…"
type textarea "*"
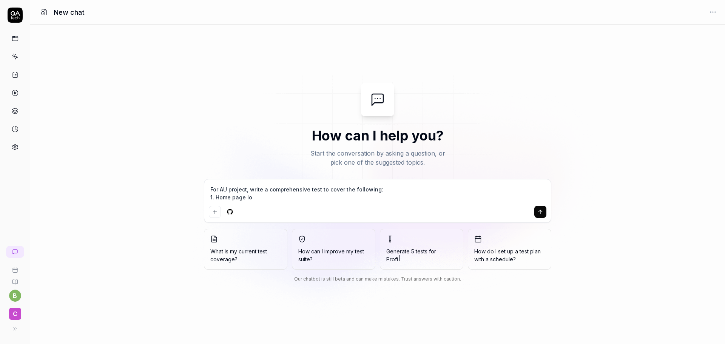
type textarea "For AU project, write a comprehensive test to cover the following: 1. Home page…"
type textarea "*"
type textarea "For AU project, write a comprehensive test to cover the following: 1. Home page…"
type textarea "*"
type textarea "For AU project, write a comprehensive test to cover the following: 1. Home page…"
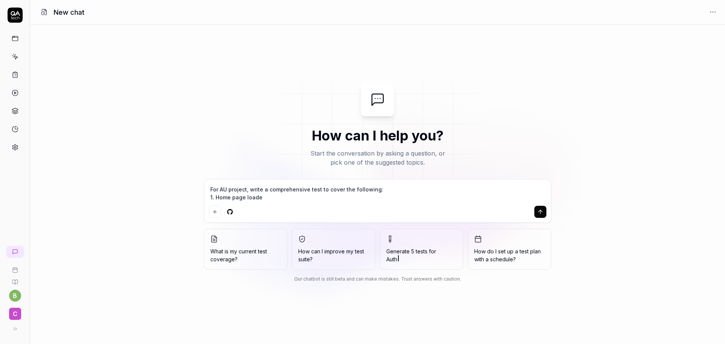
type textarea "*"
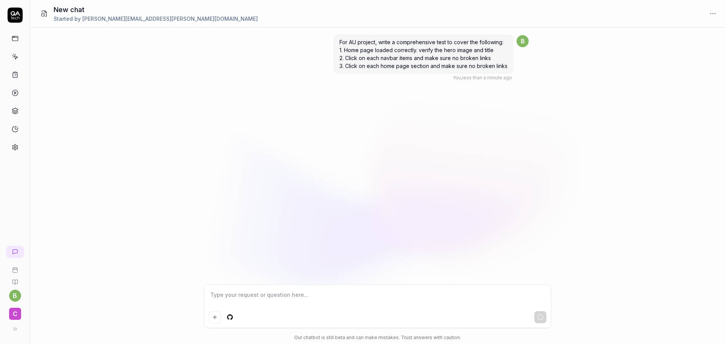
click at [483, 55] on span "For AU project, write a comprehensive test to cover the following: 1. Home page…" at bounding box center [423, 54] width 168 height 30
click at [260, 291] on textarea at bounding box center [377, 298] width 337 height 19
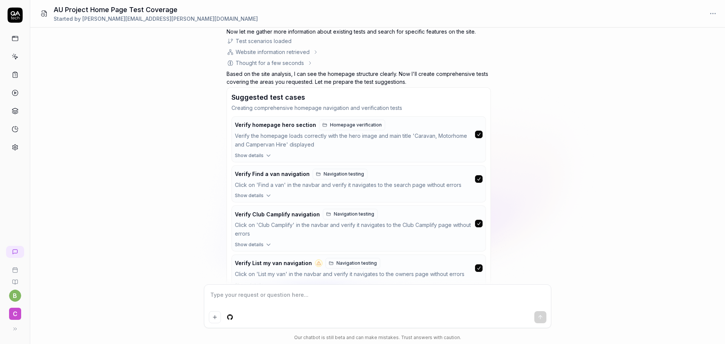
scroll to position [355, 0]
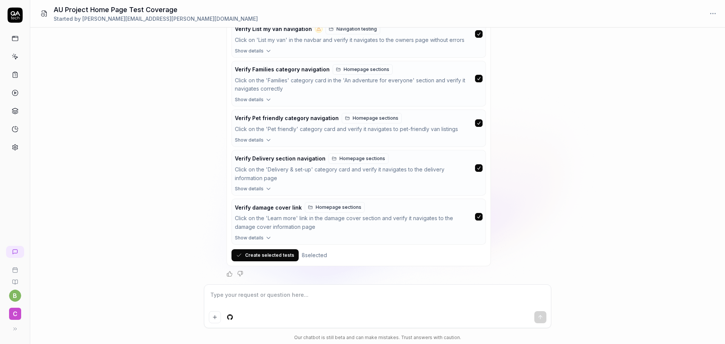
click at [248, 301] on textarea at bounding box center [377, 298] width 337 height 19
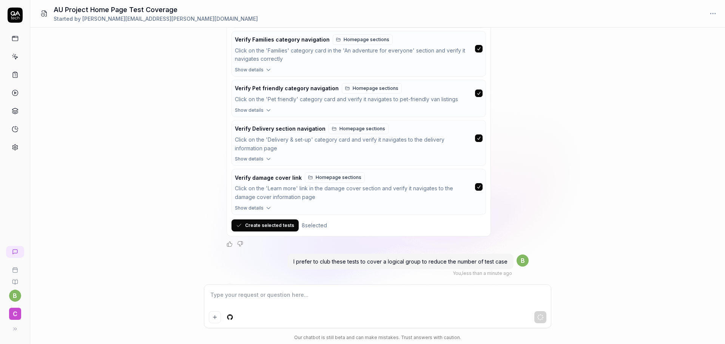
scroll to position [397, 0]
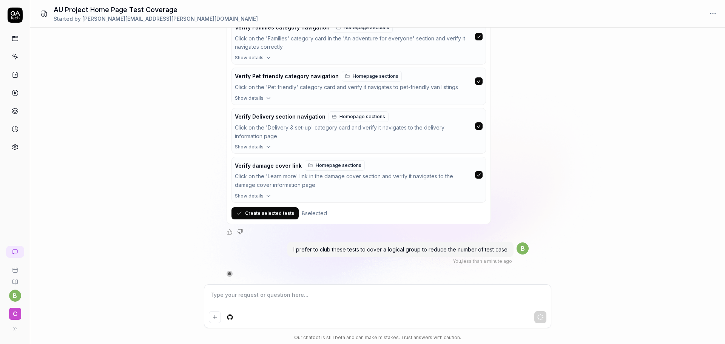
click at [620, 226] on div "For AU project, write a comprehensive test to cover the following: 1. Home page…" at bounding box center [377, 156] width 694 height 257
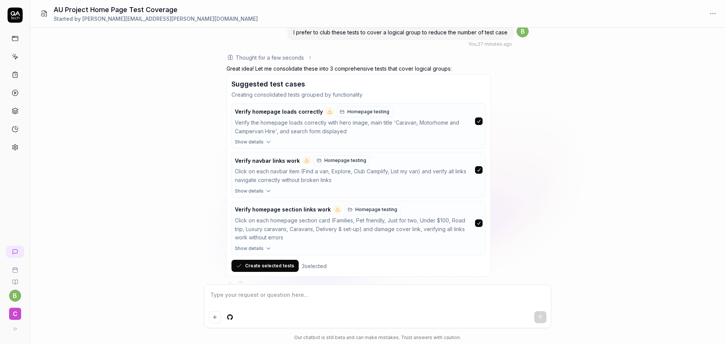
scroll to position [624, 0]
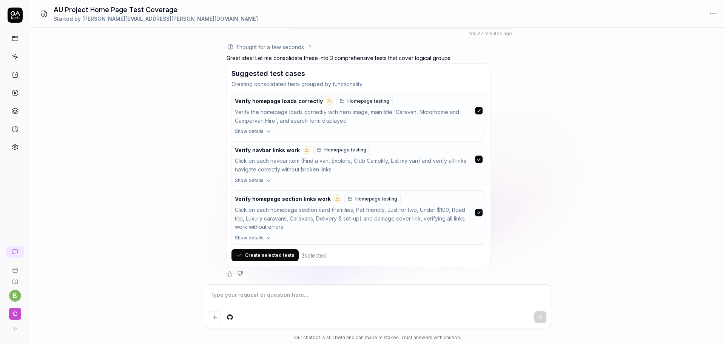
click at [285, 254] on button "Create selected tests" at bounding box center [264, 255] width 67 height 12
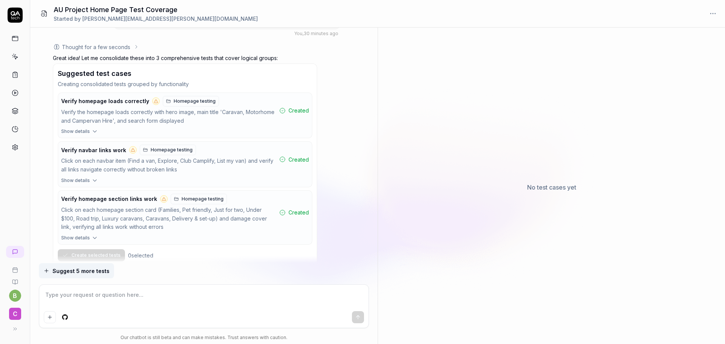
scroll to position [645, 0]
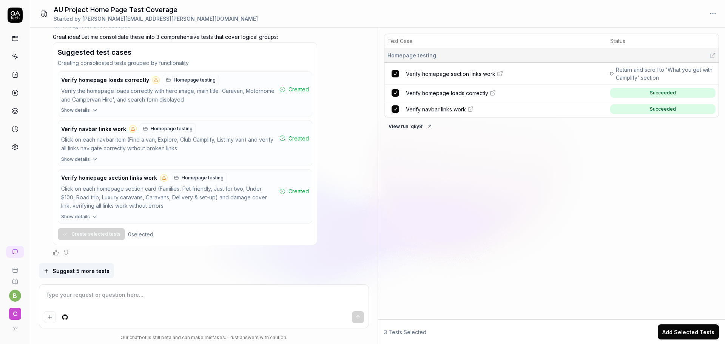
click at [431, 94] on span "Verify homepage loads correctly" at bounding box center [447, 93] width 82 height 8
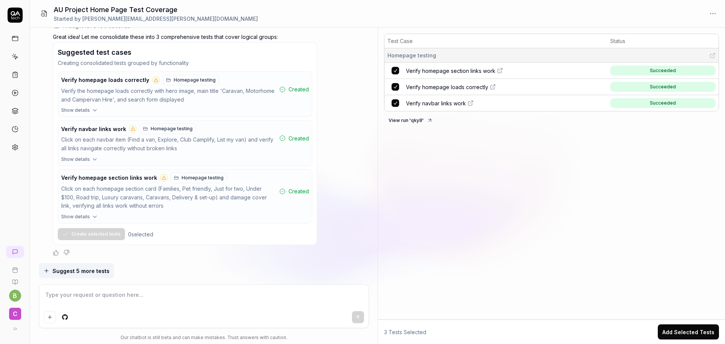
click at [436, 105] on span "Verify navbar links work" at bounding box center [436, 103] width 60 height 8
click at [103, 299] on textarea at bounding box center [204, 298] width 320 height 19
click at [147, 289] on textarea at bounding box center [204, 298] width 320 height 19
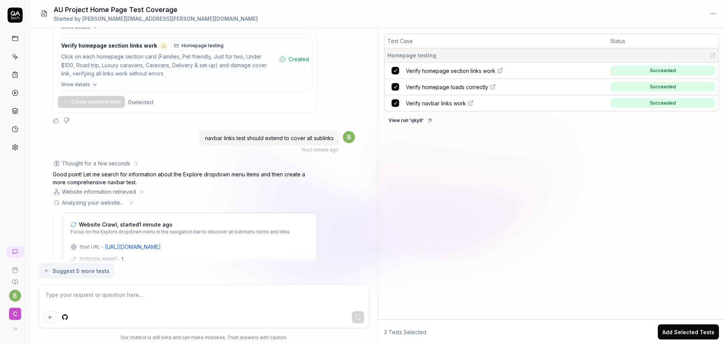
scroll to position [800, 0]
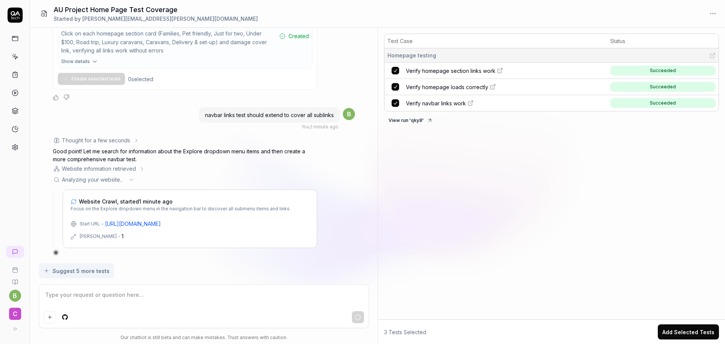
drag, startPoint x: 517, startPoint y: 191, endPoint x: 500, endPoint y: 196, distance: 17.7
click at [517, 191] on div "Test Case Status Homepage testing Verify homepage section links work Succeeded …" at bounding box center [551, 175] width 347 height 289
click at [449, 70] on span "Verify homepage section links work" at bounding box center [450, 71] width 89 height 8
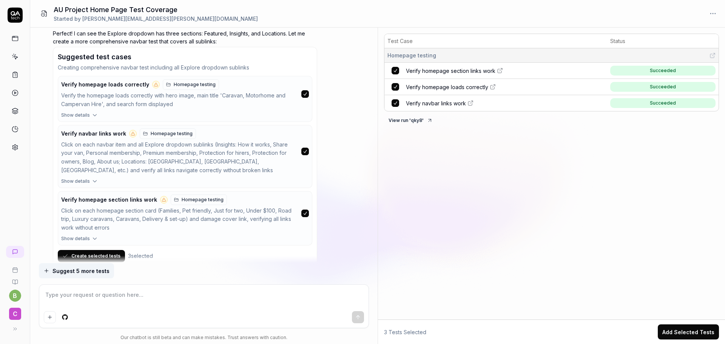
scroll to position [990, 0]
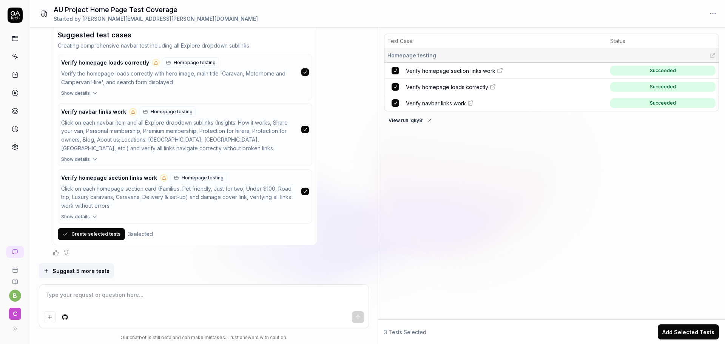
drag, startPoint x: 101, startPoint y: 235, endPoint x: 248, endPoint y: 220, distance: 147.9
click at [102, 235] on button "Create selected tests" at bounding box center [91, 234] width 67 height 12
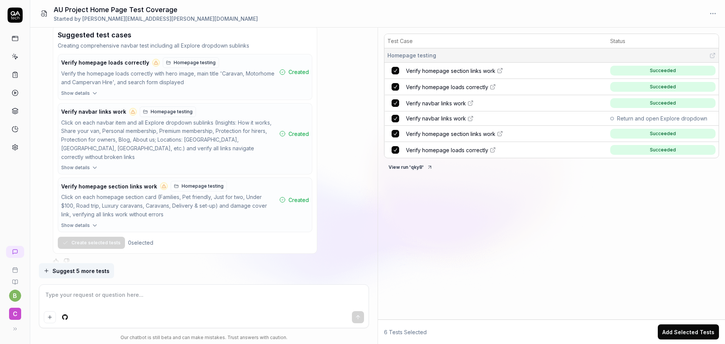
click at [527, 200] on div "Test Case Status Homepage testing Verify homepage section links work Succeeded …" at bounding box center [551, 175] width 347 height 289
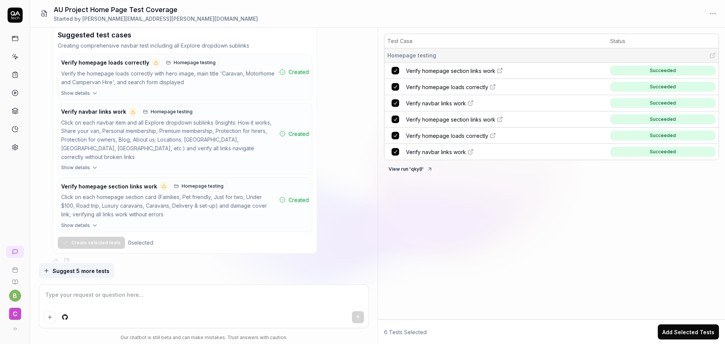
click at [477, 227] on div "Test Case Status Homepage testing Verify homepage section links work Succeeded …" at bounding box center [551, 175] width 347 height 289
click at [420, 106] on span "Verify navbar links work" at bounding box center [436, 103] width 60 height 8
click at [437, 154] on span "Verify navbar links work" at bounding box center [436, 152] width 60 height 8
click at [477, 256] on div "Test Case Status Homepage testing Verify homepage section links work Succeeded …" at bounding box center [551, 175] width 347 height 289
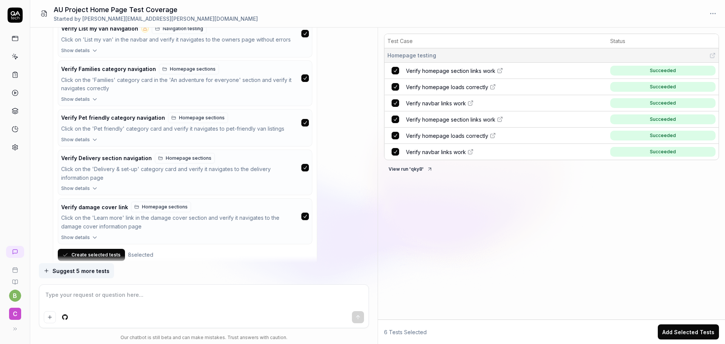
scroll to position [0, 0]
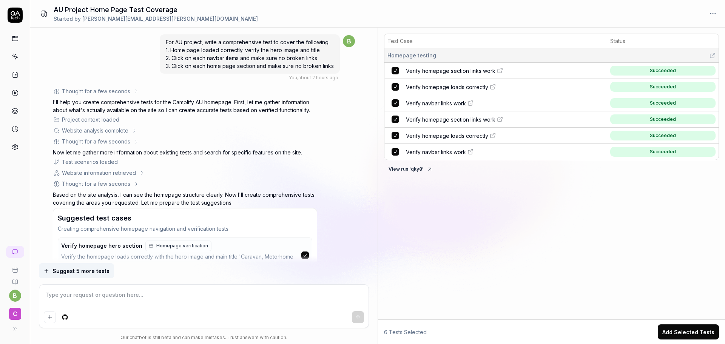
click at [5, 11] on div at bounding box center [15, 81] width 30 height 146
click at [18, 14] on icon at bounding box center [15, 13] width 9 height 5
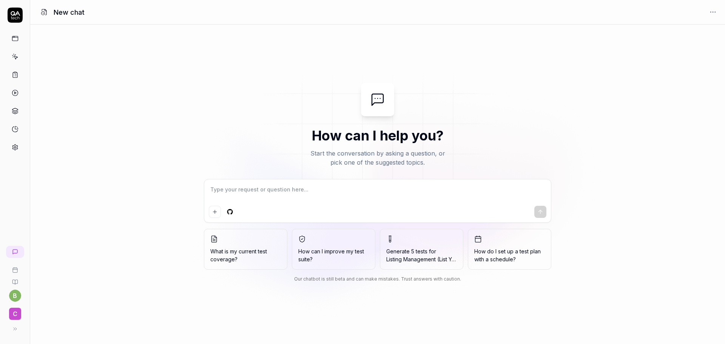
click at [220, 189] on textarea at bounding box center [377, 193] width 337 height 19
type textarea "*"
type textarea "W"
type textarea "*"
type textarea "Wr"
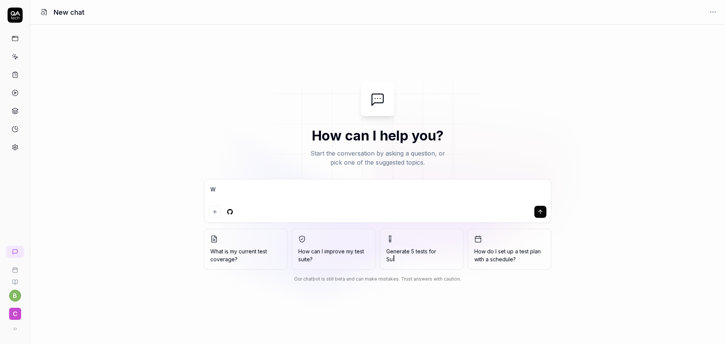
type textarea "*"
type textarea "Wri"
type textarea "*"
type textarea "Writ"
type textarea "*"
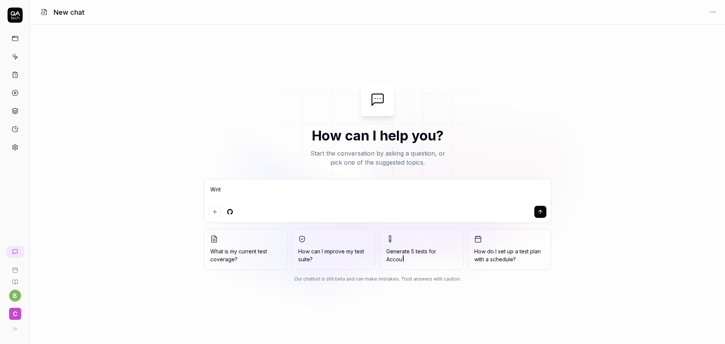
type textarea "Write"
type textarea "*"
type textarea "Write"
type textarea "*"
type textarea "Write a"
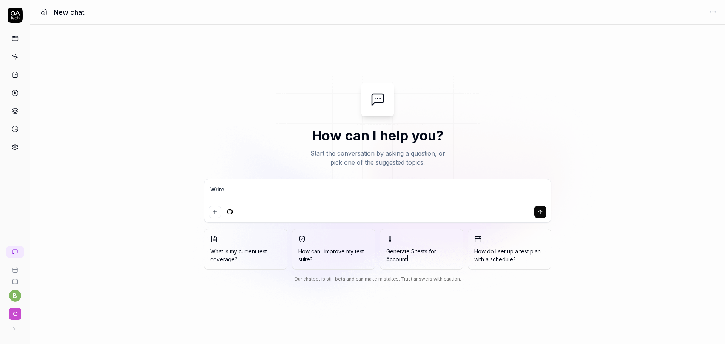
type textarea "*"
type textarea "Write a"
type textarea "*"
type textarea "Write a t"
type textarea "*"
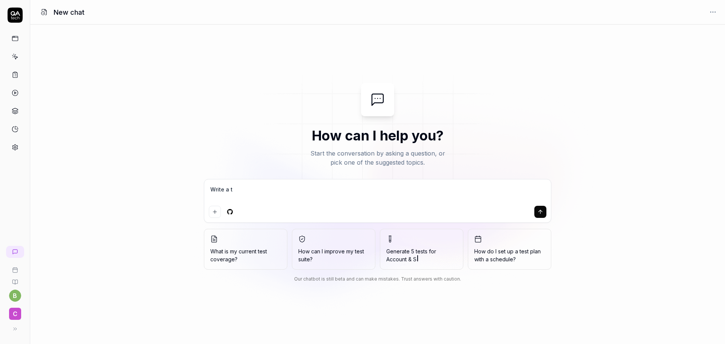
type textarea "Write a te"
type textarea "*"
type textarea "Write a tes"
type textarea "*"
type textarea "Write a test"
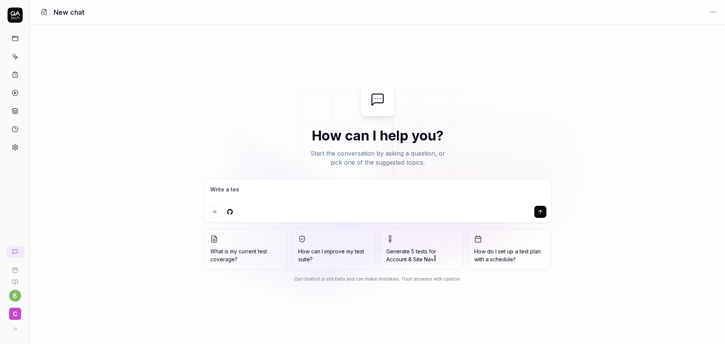
type textarea "*"
type textarea "Write a test"
type textarea "*"
type textarea "Write a test s"
type textarea "*"
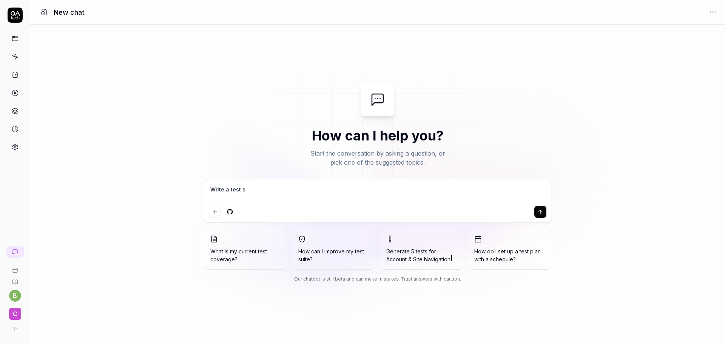
type textarea "Write a test sc"
type textarea "*"
type textarea "Write a test scr"
type textarea "*"
type textarea "Write a test scri"
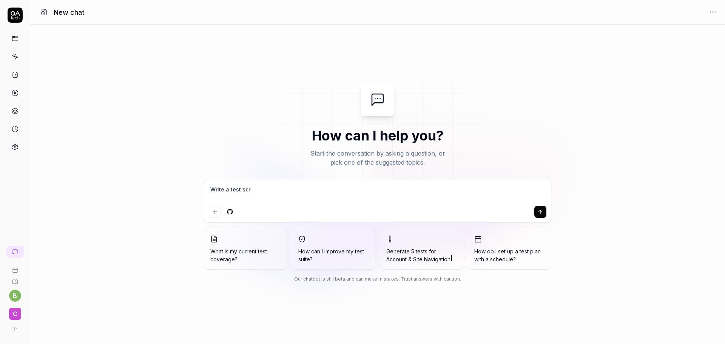
type textarea "*"
type textarea "Write a test scrip"
type textarea "*"
type textarea "Write a test script"
type textarea "*"
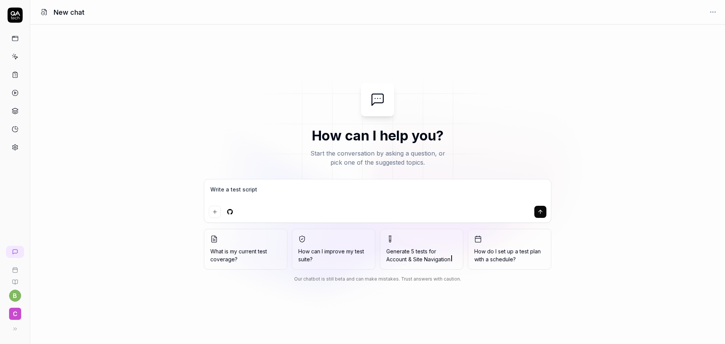
type textarea "Write a test script"
type textarea "*"
type textarea "Write a test script t"
type textarea "*"
type textarea "Write a test script to"
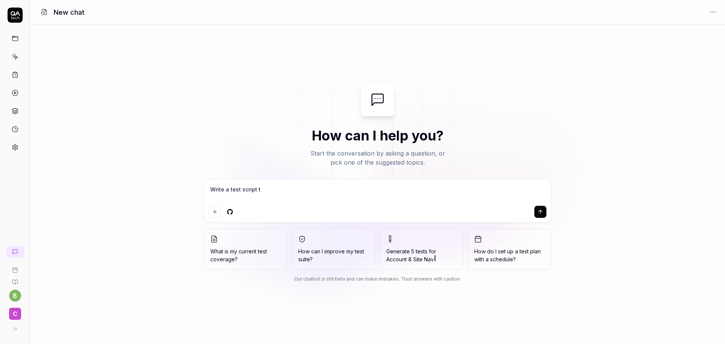
type textarea "*"
type textarea "Write a test script to"
type textarea "*"
type textarea "Write a test script to n"
type textarea "*"
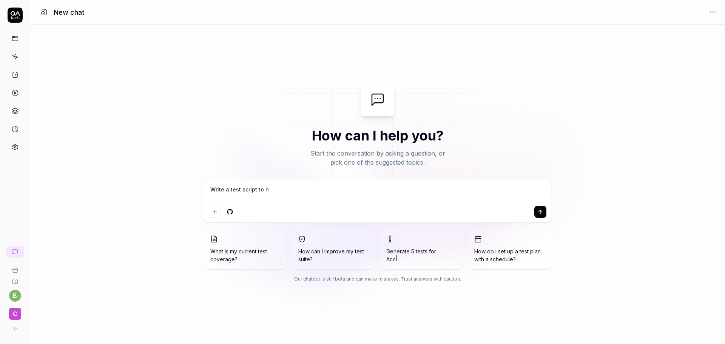
type textarea "Write a test script to na"
type textarea "*"
type textarea "Write a test script to nav"
type textarea "*"
type textarea "Write a test script to navi"
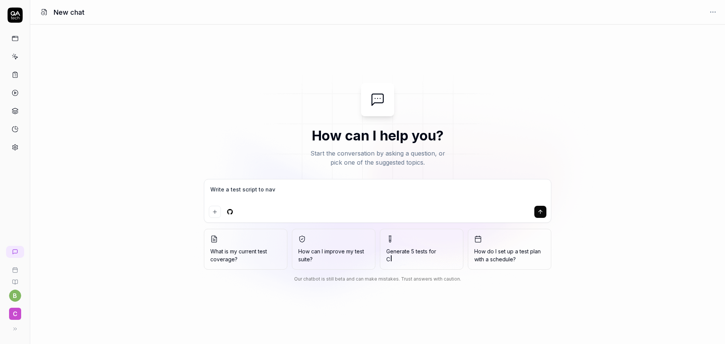
type textarea "*"
type textarea "Write a test script to navig"
type textarea "*"
type textarea "Write a test script to naviga"
type textarea "*"
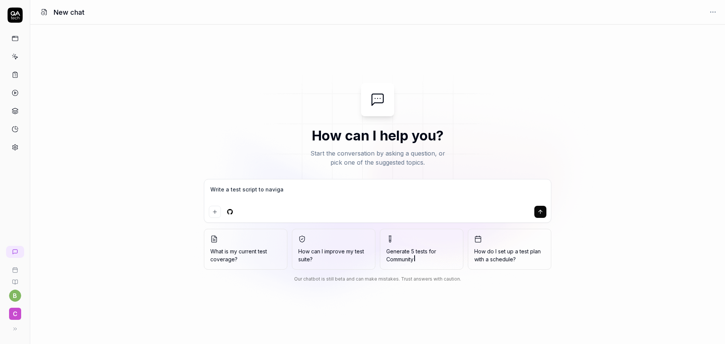
type textarea "Write a test script to navigat"
type textarea "*"
type textarea "Write a test script to navigate"
type textarea "*"
type textarea "Write a test script to navigate"
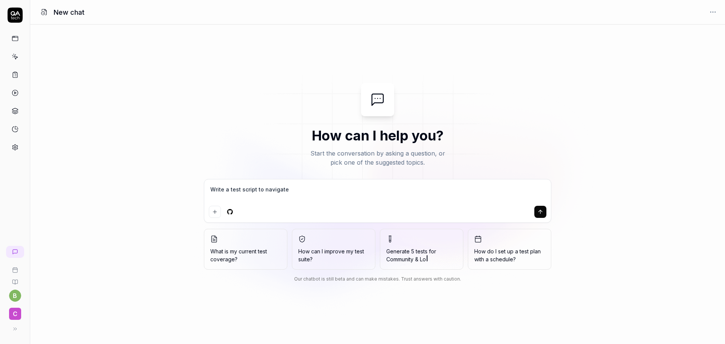
type textarea "*"
type textarea "Write a test script to navigate t"
type textarea "*"
type textarea "Write a test script to navigate to"
type textarea "*"
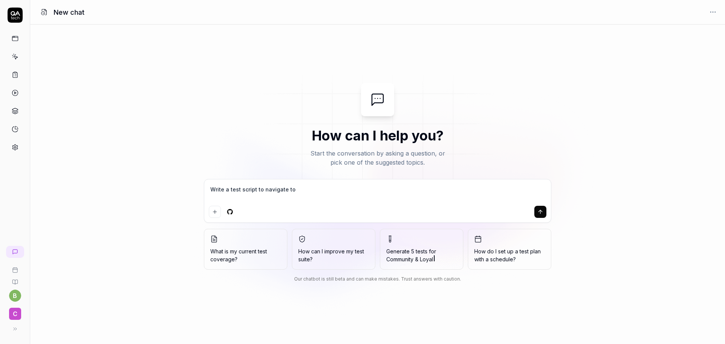
type textarea "Write a test script to navigate to"
type textarea "*"
type textarea "Write a test script to navigate to b"
type textarea "*"
type textarea "Write a test script to navigate to be"
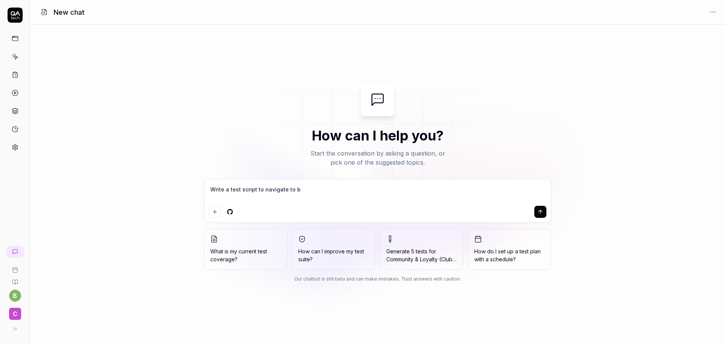
type textarea "*"
type textarea "Write a test script to navigate to bel"
type textarea "*"
type textarea "Write a test script to navigate to belo"
type textarea "*"
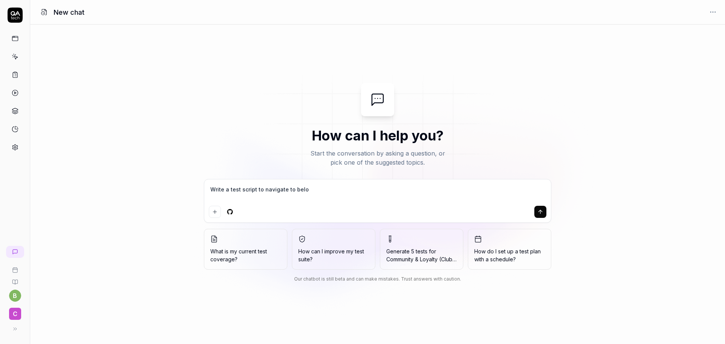
type textarea "Write a test script to navigate to below"
type textarea "*"
type textarea "Write a test script to navigate to below"
type textarea "*"
type textarea "Write a test script to navigate to below p"
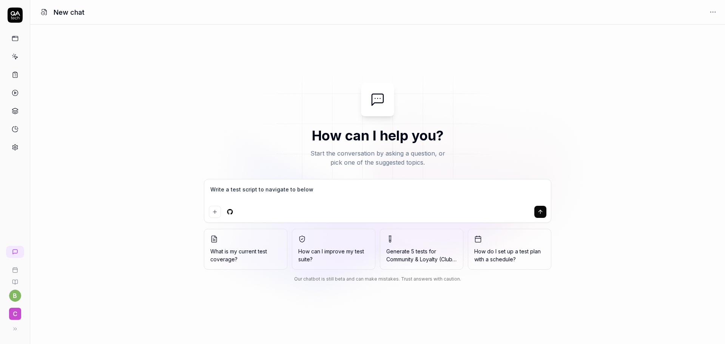
type textarea "*"
type textarea "Write a test script to navigate to below pa"
type textarea "*"
type textarea "Write a test script to navigate to below pag"
type textarea "*"
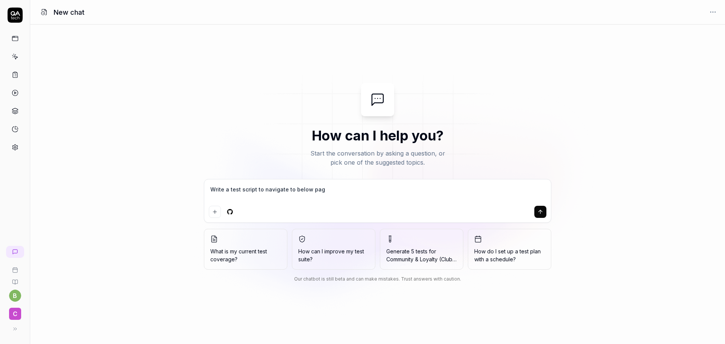
type textarea "Write a test script to navigate to below page"
type textarea "*"
type textarea "Write a test script to navigate to below page"
type textarea "*"
type textarea "Write a test script to navigate to below page"
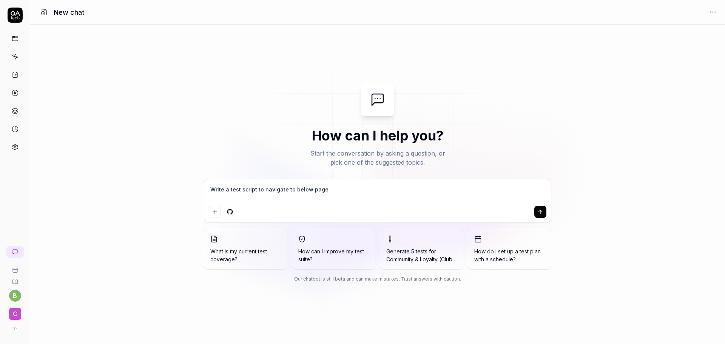
type textarea "*"
type textarea "Write a test script to navigate to below page,"
type textarea "*"
type textarea "Write a test script to navigate to below page,"
type textarea "*"
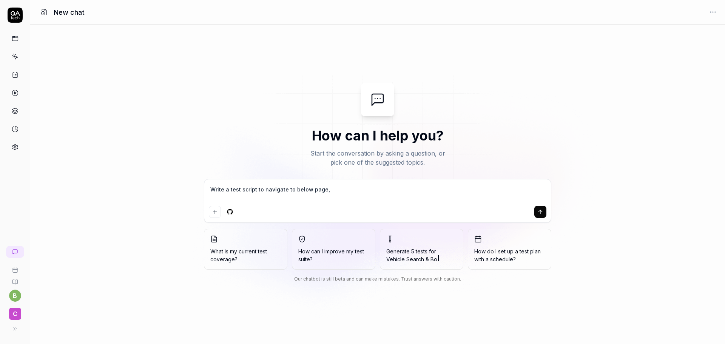
type textarea "Write a test script to navigate to below page, r"
type textarea "*"
type textarea "Write a test script to navigate to below page, re"
type textarea "*"
type textarea "Write a test script to navigate to below page, rea"
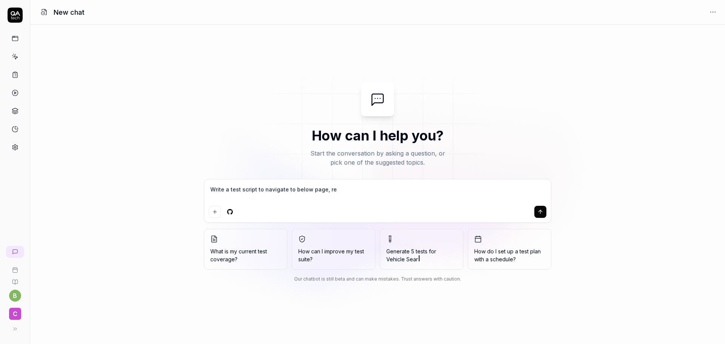
type textarea "*"
type textarea "Write a test script to navigate to below page, read"
type textarea "*"
type textarea "Write a test script to navigate to below page, read"
type textarea "*"
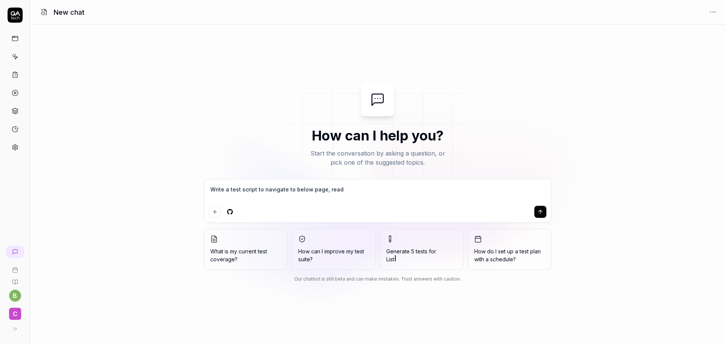
type textarea "Write a test script to navigate to below page, read a"
type textarea "*"
type textarea "Write a test script to navigate to below page, read al"
type textarea "*"
type textarea "Write a test script to navigate to below page, read all"
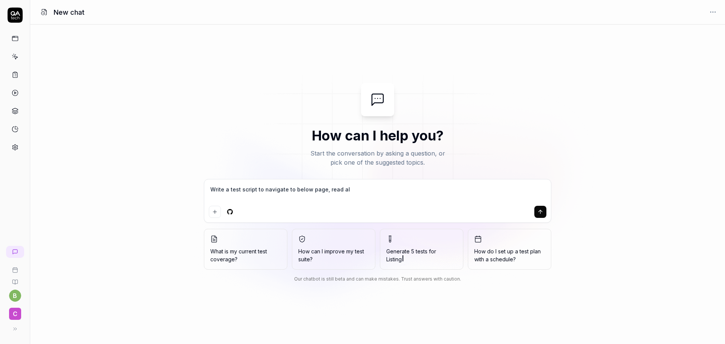
type textarea "*"
type textarea "Write a test script to navigate to below page, read all"
type textarea "*"
type textarea "Write a test script to navigate to below page, read all t"
type textarea "*"
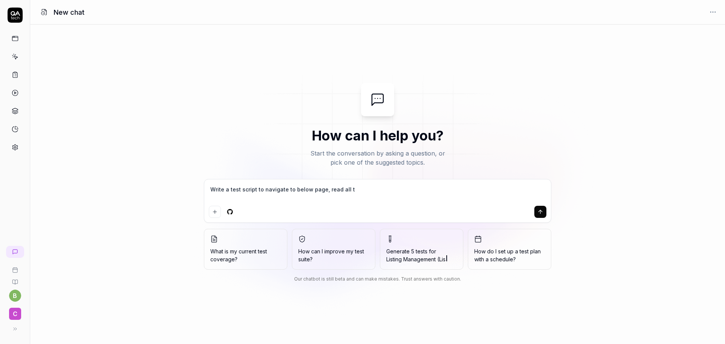
type textarea "Write a test script to navigate to below page, read all th"
type textarea "*"
type textarea "Write a test script to navigate to below page, read all the"
type textarea "*"
type textarea "Write a test script to navigate to below page, read all the"
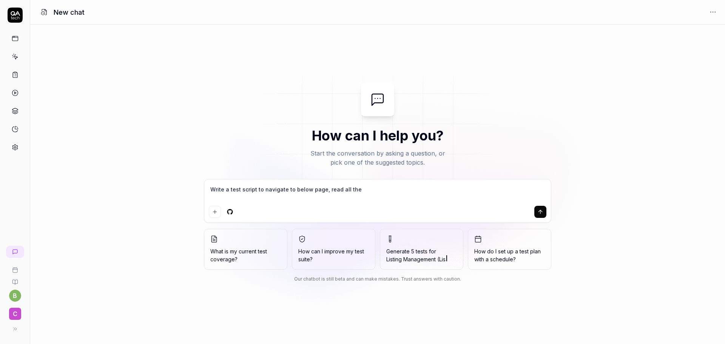
type textarea "*"
type textarea "Write a test script to navigate to below page, read all the l"
type textarea "*"
type textarea "Write a test script to navigate to below page, read all the li"
type textarea "*"
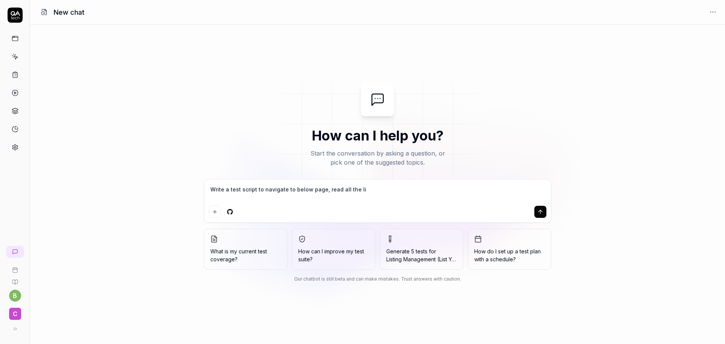
type textarea "Write a test script to navigate to below page, read all the lin"
type textarea "*"
type textarea "Write a test script to navigate to below page, read all the link"
type textarea "*"
type textarea "Write a test script to navigate to below page, read all the links"
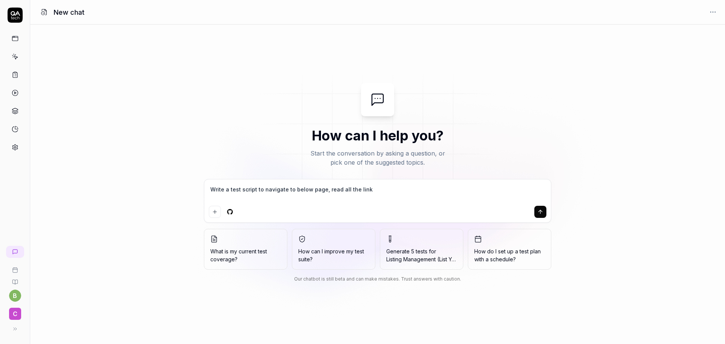
type textarea "*"
type textarea "Write a test script to navigate to below page, read all the link"
type textarea "*"
type textarea "Write a test script to navigate to below page, read all the lin"
type textarea "*"
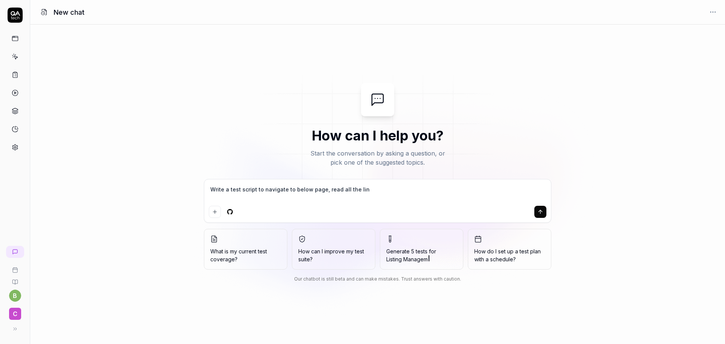
type textarea "Write a test script to navigate to below page, read all the li"
type textarea "*"
type textarea "Write a test script to navigate to below page, read all the l"
type textarea "*"
type textarea "Write a test script to navigate to below page, read all the"
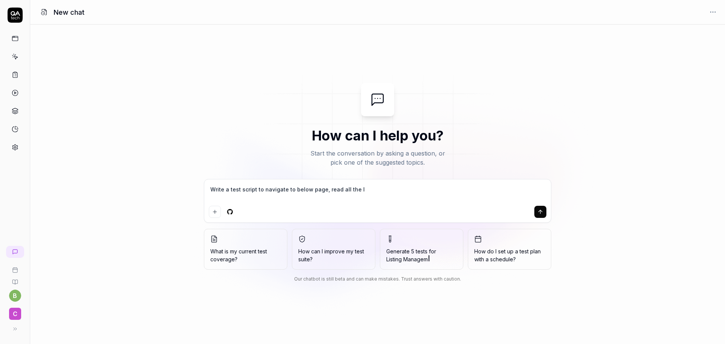
type textarea "*"
type textarea "Write a test script to navigate to below page, read all the"
type textarea "*"
type textarea "Write a test script to navigate to below page, read all th"
type textarea "*"
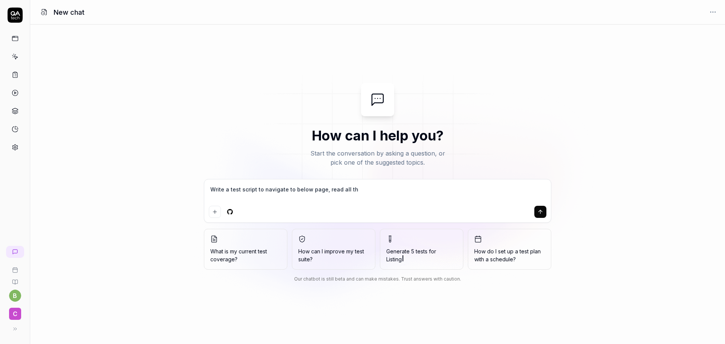
type textarea "Write a test script to navigate to below page, read all t"
type textarea "*"
type textarea "Write a test script to navigate to below page, read all"
type textarea "*"
type textarea "Write a test script to navigate to below page, read all"
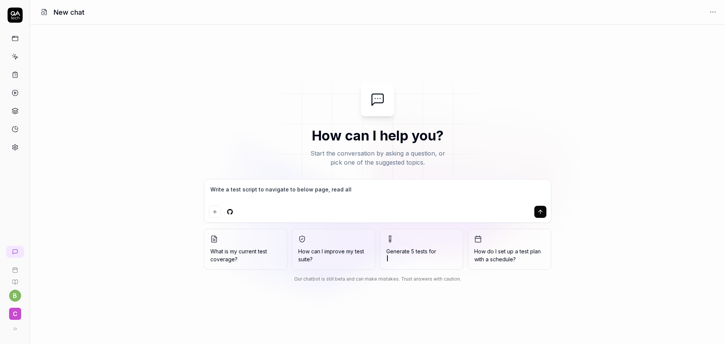
type textarea "*"
type textarea "Write a test script to navigate to below page, read al"
type textarea "*"
type textarea "Write a test script to navigate to below page, read a"
type textarea "*"
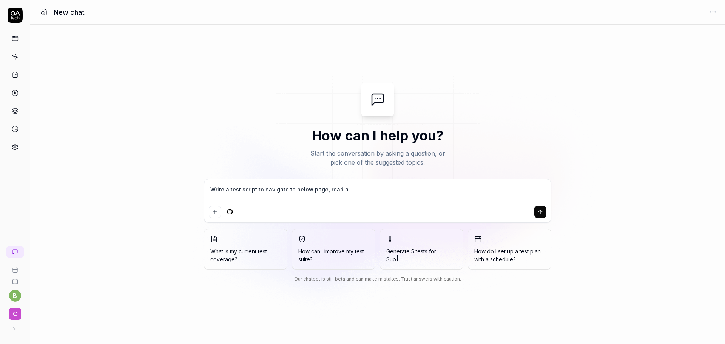
type textarea "Write a test script to navigate to below page, read"
type textarea "*"
type textarea "Write a test script to navigate to below page, read"
type textarea "*"
type textarea "Write a test script to navigate to below page, rea"
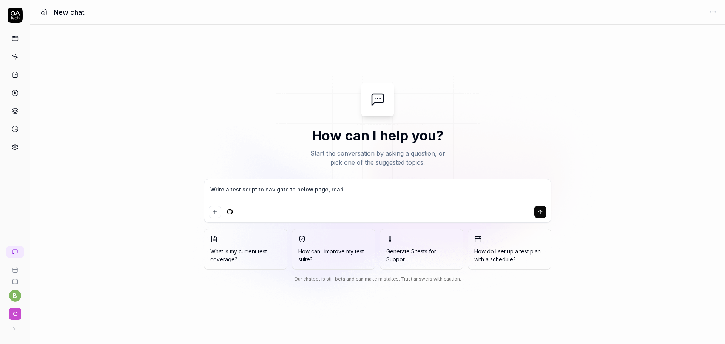
type textarea "*"
type textarea "Write a test script to navigate to below page, re"
type textarea "*"
type textarea "Write a test script to navigate to below page, r"
type textarea "*"
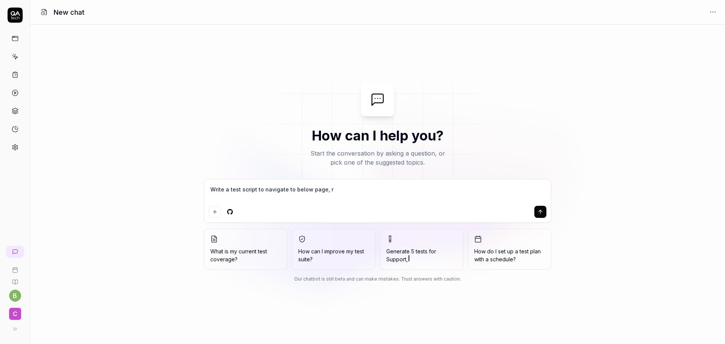
type textarea "Write a test script to navigate to below page,"
type textarea "*"
type textarea "Write a test script to navigate to below page, a"
type textarea "*"
type textarea "Write a test script to navigate to below page, an"
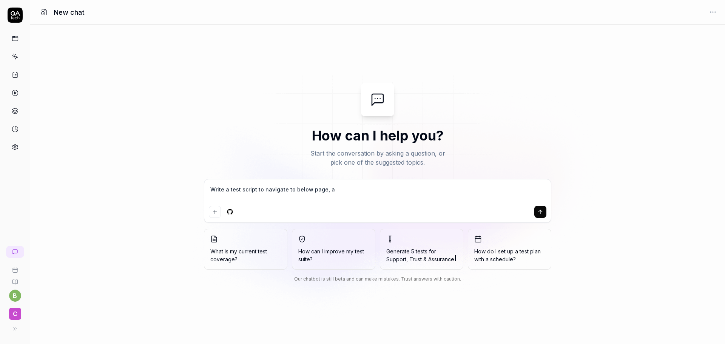
type textarea "*"
type textarea "Write a test script to navigate to below page, and"
type textarea "*"
type textarea "Write a test script to navigate to below page, and"
type textarea "*"
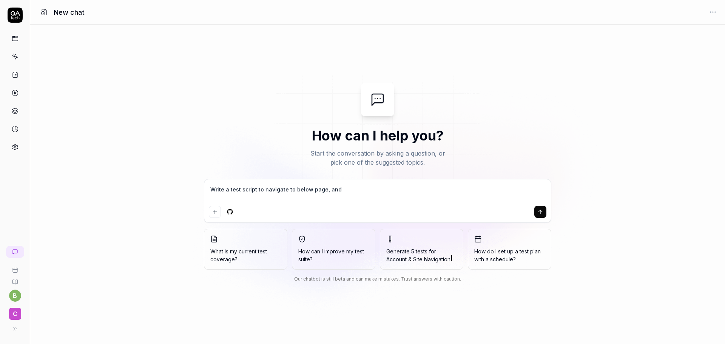
type textarea "Write a test script to navigate to below page, and a"
type textarea "*"
type textarea "Write a test script to navigate to below page, and a"
type textarea "*"
type textarea "Write a test script to navigate to below page, and a c"
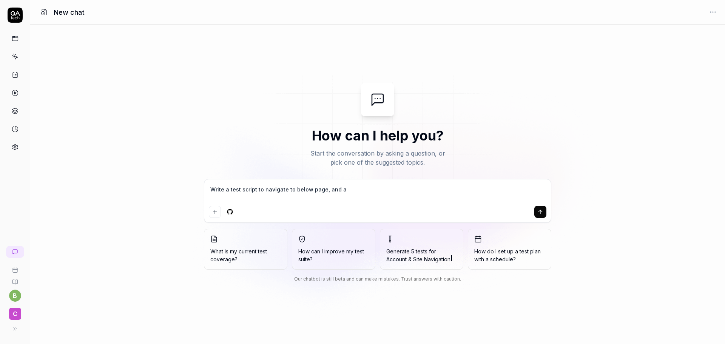
type textarea "*"
type textarea "Write a test script to navigate to below page, and a co"
type textarea "*"
type textarea "Write a test script to navigate to below page, and a com"
type textarea "*"
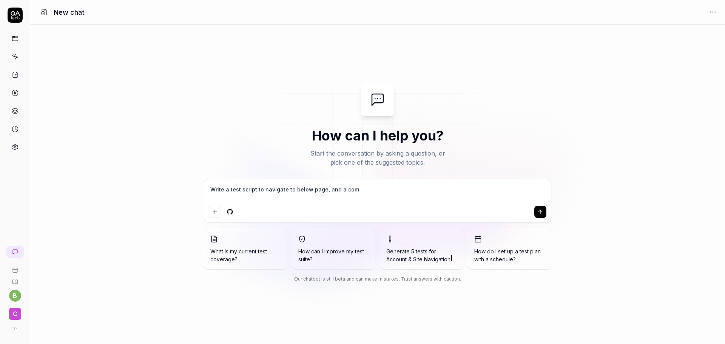
type textarea "Write a test script to navigate to below page, and a comp"
type textarea "*"
type textarea "Write a test script to navigate to below page, and a compr"
type textarea "*"
type textarea "Write a test script to navigate to below page, and a compre"
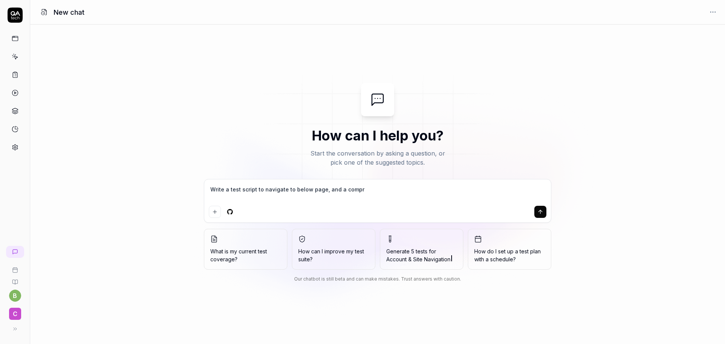
type textarea "*"
type textarea "Write a test script to navigate to below page, and a compreh"
type textarea "*"
type textarea "Write a test script to navigate to below page, and a comprehe"
type textarea "*"
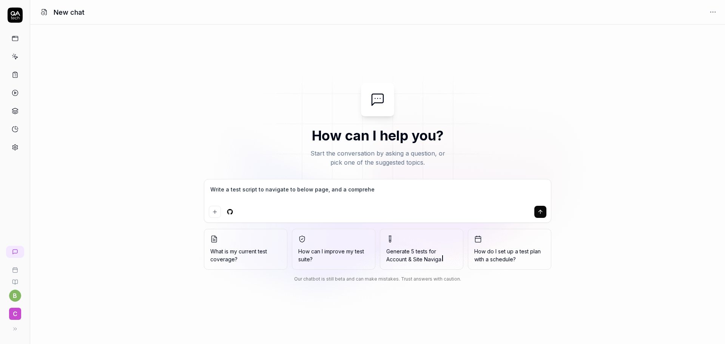
type textarea "Write a test script to navigate to below page, and a comprehen"
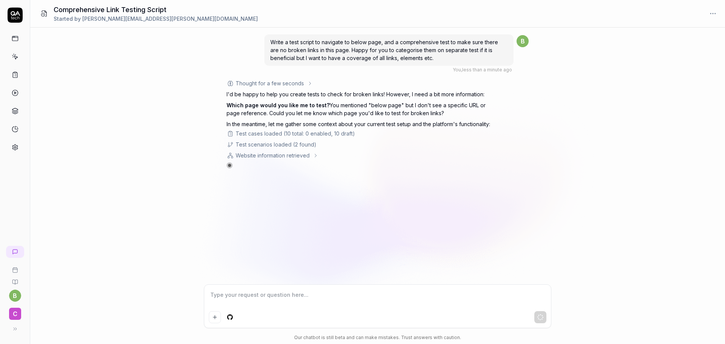
click at [245, 295] on textarea at bounding box center [377, 298] width 337 height 19
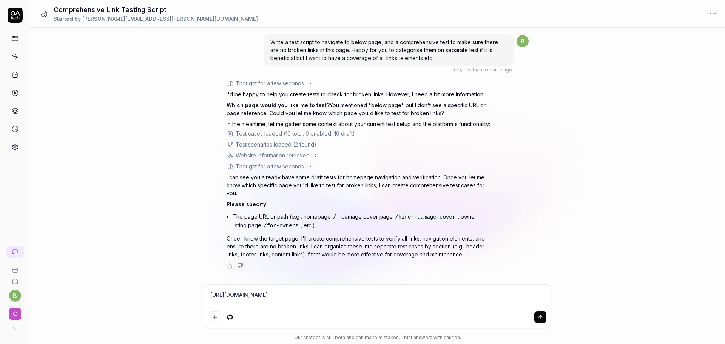
click at [317, 297] on textarea "[URL][DOMAIN_NAME]" at bounding box center [377, 298] width 337 height 19
click at [536, 315] on button "submit" at bounding box center [540, 317] width 12 height 12
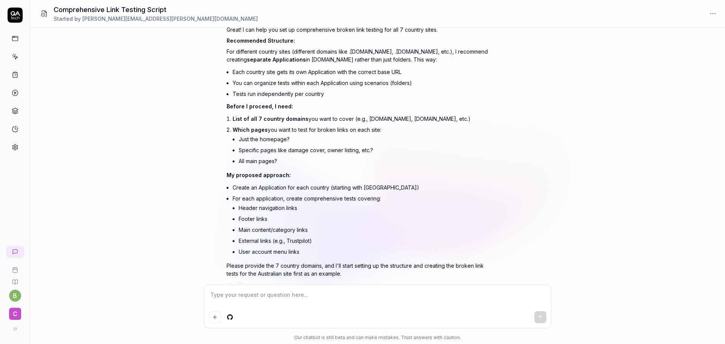
scroll to position [460, 0]
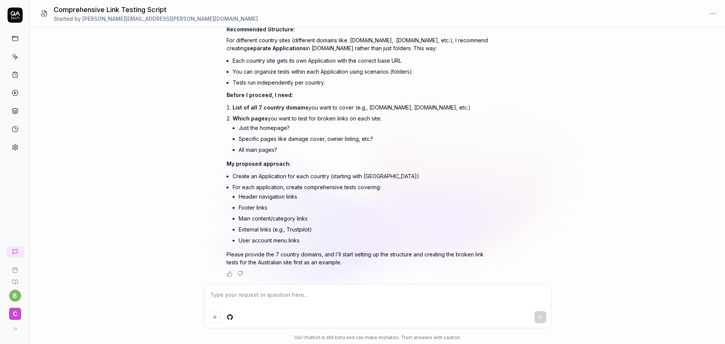
click at [267, 305] on textarea at bounding box center [377, 298] width 337 height 19
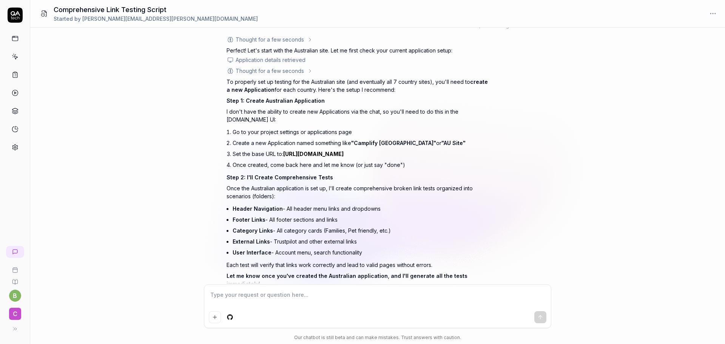
scroll to position [754, 0]
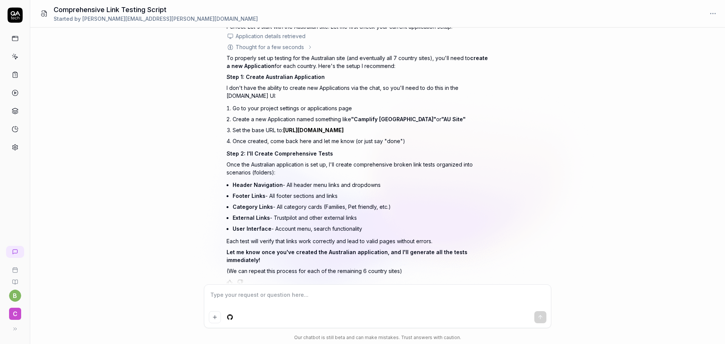
click at [351, 146] on div "To properly set up testing for the Australian site (and eventually all 7 countr…" at bounding box center [358, 164] width 264 height 221
drag, startPoint x: 366, startPoint y: 132, endPoint x: 285, endPoint y: 129, distance: 81.6
click at [285, 129] on li "Set the base URL to: https://www.camplify.com.au/" at bounding box center [361, 130] width 258 height 11
copy link "[URL][DOMAIN_NAME]"
click at [236, 300] on textarea at bounding box center [377, 298] width 337 height 19
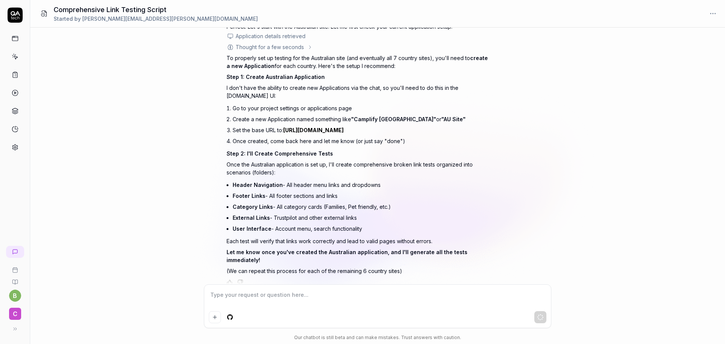
scroll to position [783, 0]
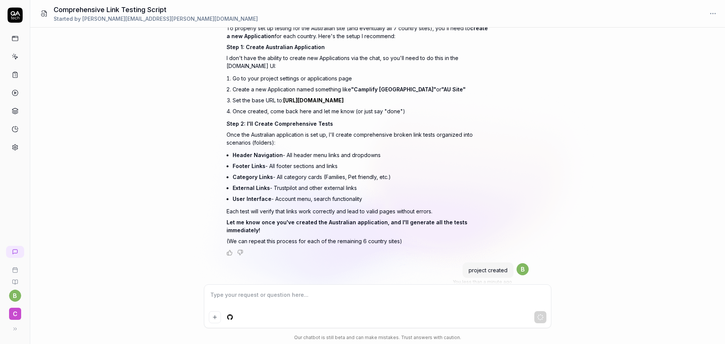
click at [229, 299] on textarea at bounding box center [377, 298] width 337 height 19
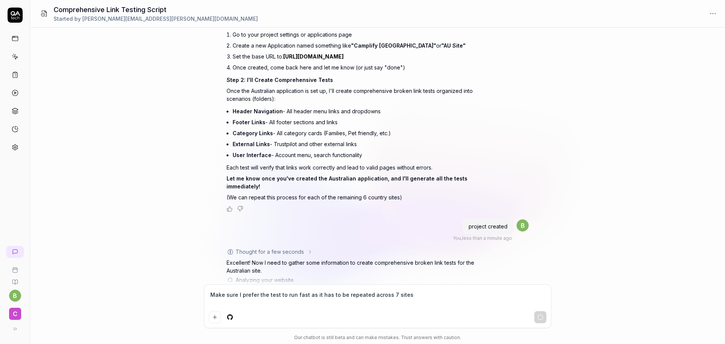
scroll to position [886, 0]
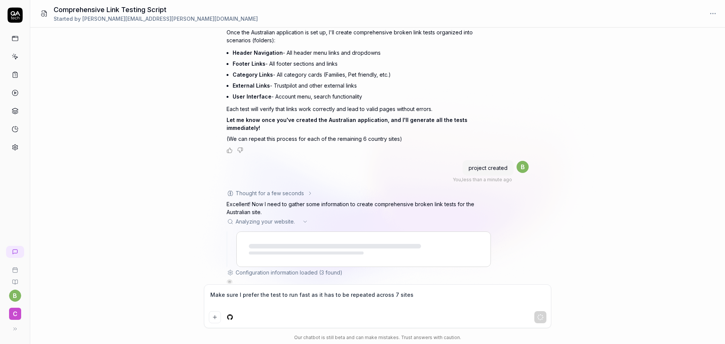
click at [417, 295] on textarea "Make sure I prefer the test to run fast as it has to be repeated across 7 sites" at bounding box center [377, 298] width 337 height 19
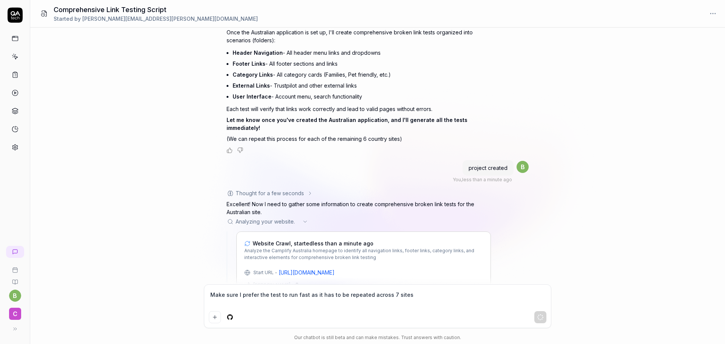
scroll to position [916, 0]
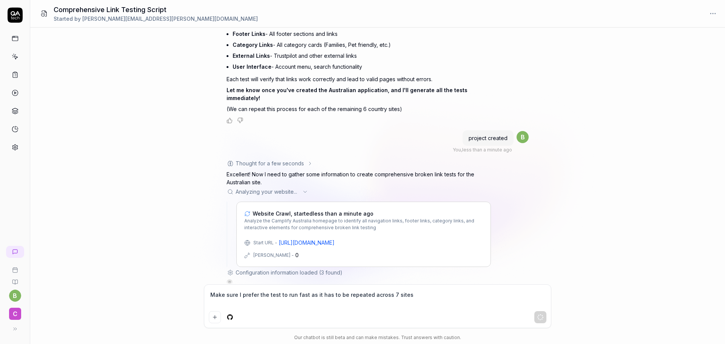
click at [303, 189] on icon at bounding box center [305, 192] width 6 height 6
click at [420, 239] on div "Start URL - https://www.camplify.co.nz/ Max Depth - 0" at bounding box center [363, 249] width 239 height 20
click at [231, 317] on html "b C Comprehensive Link Testing Script Started by biju.chacko@camplify.com.au Wr…" at bounding box center [362, 172] width 725 height 344
click at [359, 295] on html "b C Comprehensive Link Testing Script Started by biju.chacko@camplify.com.au Wr…" at bounding box center [362, 172] width 725 height 344
click at [229, 280] on div at bounding box center [230, 283] width 6 height 6
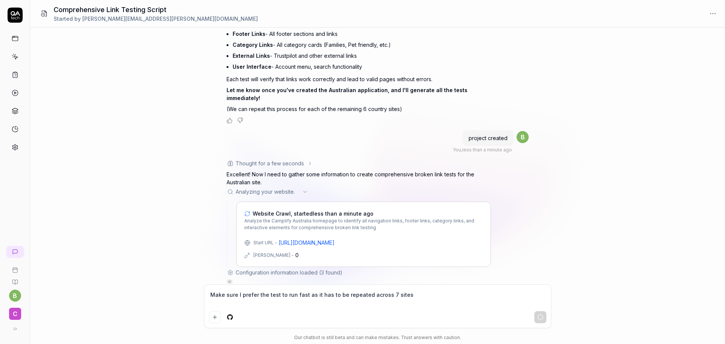
click at [299, 159] on div "Thought for a few seconds" at bounding box center [269, 163] width 68 height 8
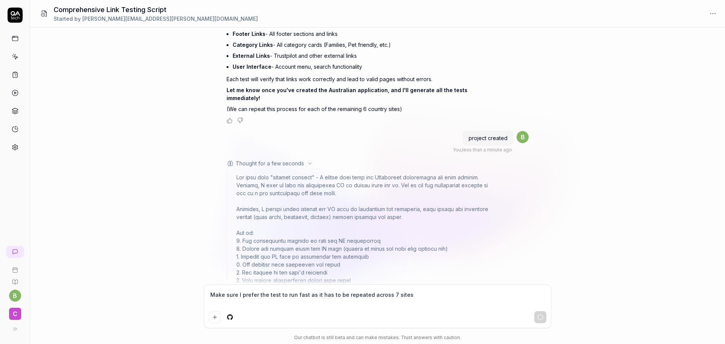
click at [299, 159] on div "Thought for a few seconds" at bounding box center [269, 163] width 68 height 8
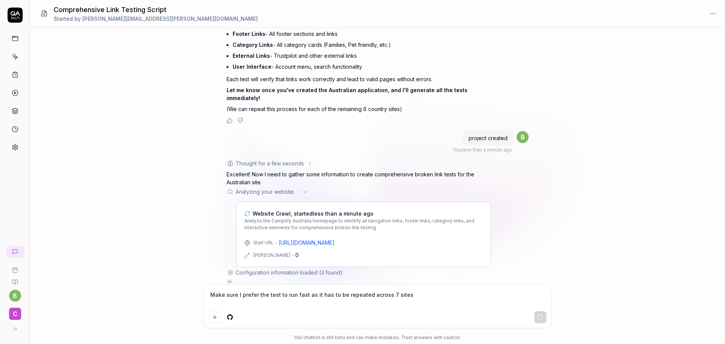
click at [255, 297] on textarea "Make sure I prefer the test to run fast as it has to be repeated across 7 sites" at bounding box center [377, 298] width 337 height 19
drag, startPoint x: 406, startPoint y: 296, endPoint x: 167, endPoint y: 294, distance: 239.3
click at [167, 294] on div "Write a test script to navigate to below page, and a comprehensive test to make…" at bounding box center [377, 186] width 694 height 316
click at [511, 130] on div "project created" at bounding box center [487, 137] width 51 height 15
click at [277, 268] on div "Configuration information loaded (3 found)" at bounding box center [288, 272] width 107 height 8
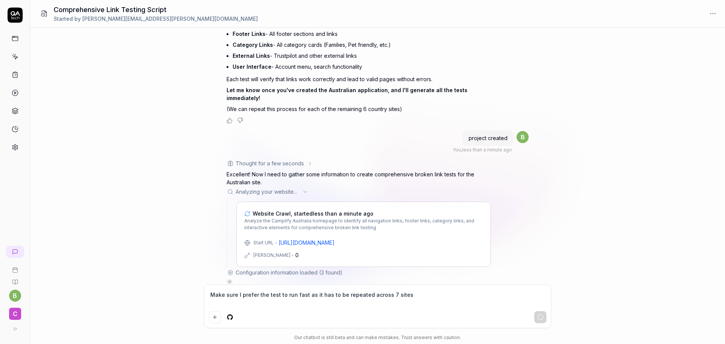
drag, startPoint x: 238, startPoint y: 299, endPoint x: 242, endPoint y: 297, distance: 4.4
click at [238, 299] on textarea "Make sure I prefer the test to run fast as it has to be repeated across 7 sites" at bounding box center [377, 298] width 337 height 19
drag, startPoint x: 404, startPoint y: 296, endPoint x: 145, endPoint y: 280, distance: 259.4
click at [0, 0] on div "Write a test script to navigate to below page, and a comprehensive test to make…" at bounding box center [0, 0] width 0 height 0
click at [352, 217] on span "Analyze the Camplify Australia homepage to identify all navigation links, foote…" at bounding box center [363, 224] width 239 height 14
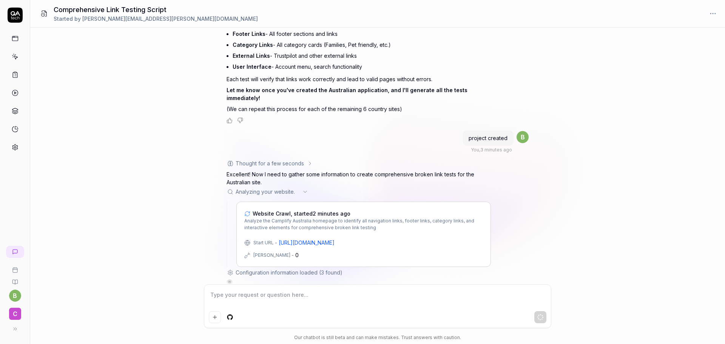
click at [126, 134] on div "Write a test script to navigate to below page, and a comprehensive test to make…" at bounding box center [377, 156] width 694 height 257
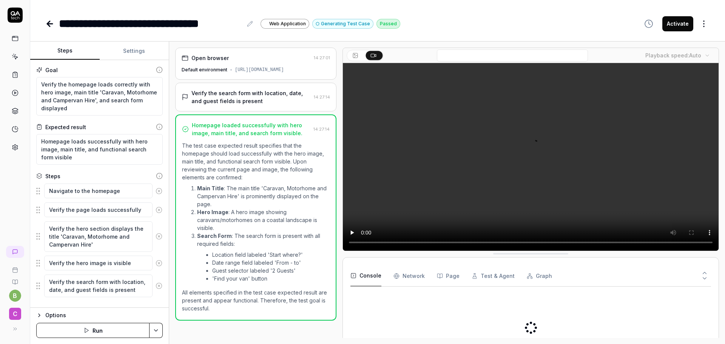
type textarea "*"
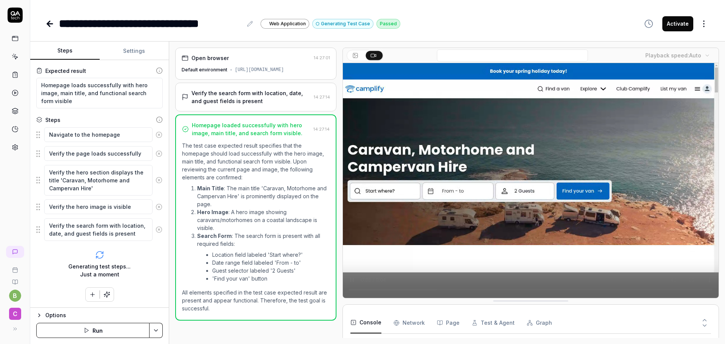
scroll to position [154, 0]
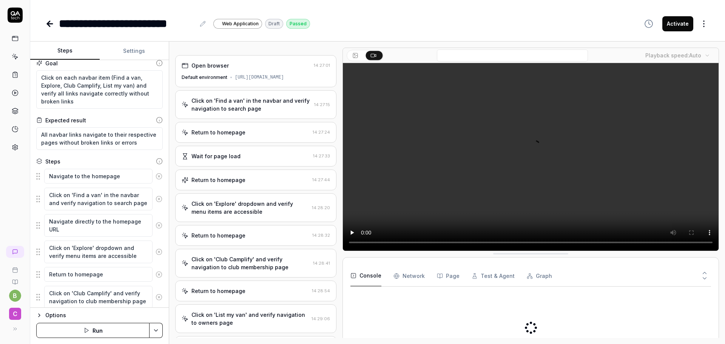
type textarea "*"
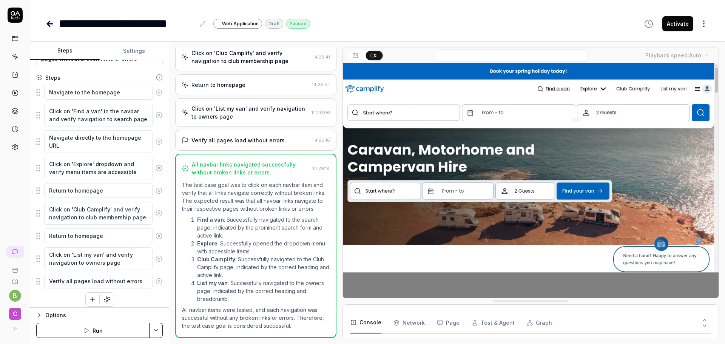
scroll to position [95, 0]
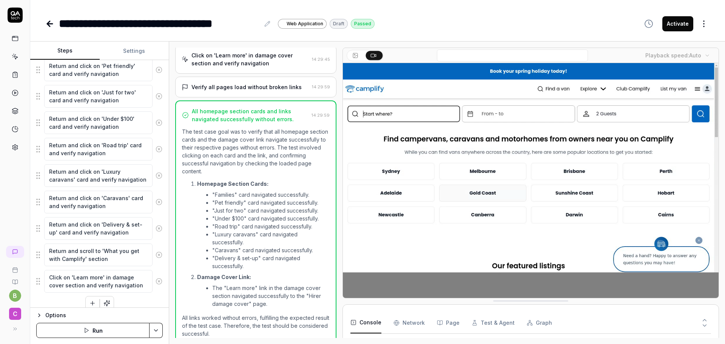
scroll to position [221, 0]
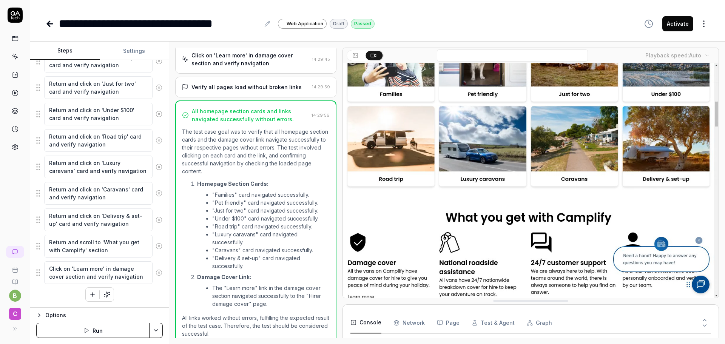
type textarea "*"
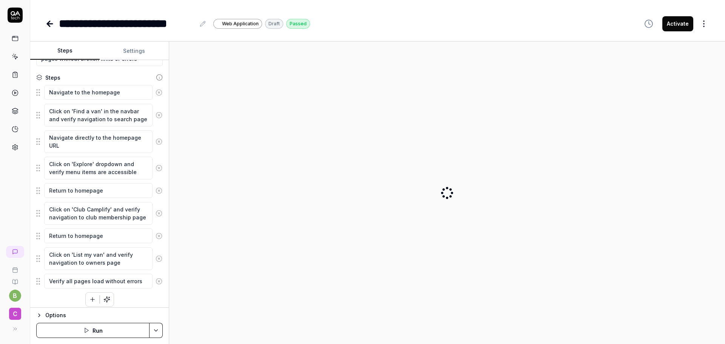
type textarea "*"
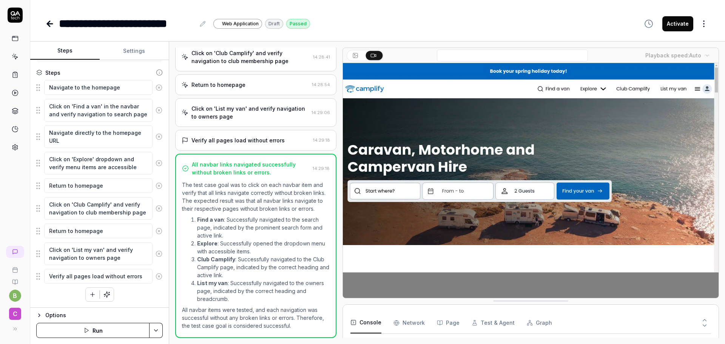
scroll to position [707, 0]
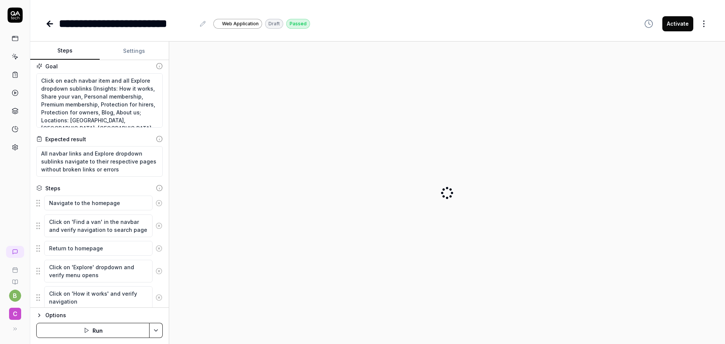
type textarea "*"
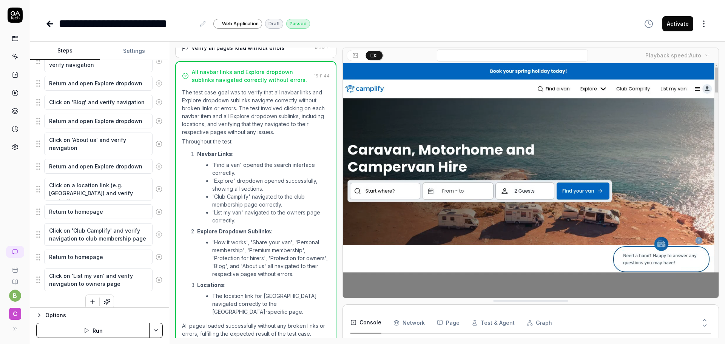
scroll to position [474, 0]
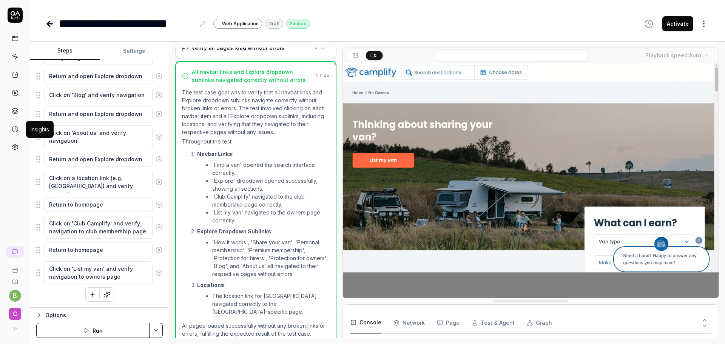
click at [13, 126] on icon at bounding box center [15, 129] width 7 height 7
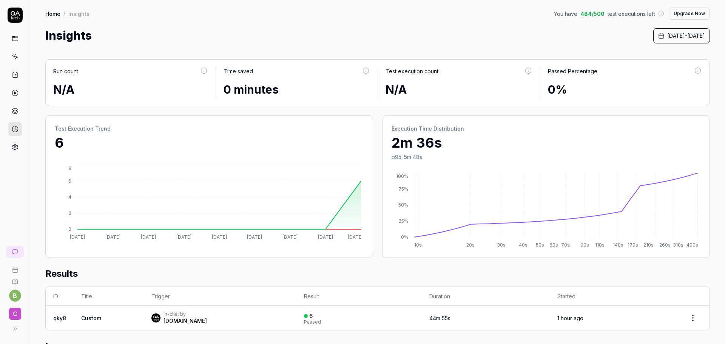
click at [620, 18] on div "You have 484 / 500 test executions left Upgrade Now" at bounding box center [632, 14] width 156 height 12
click at [460, 32] on div "Insights [DATE] - [DATE]" at bounding box center [377, 35] width 664 height 17
